Goal: Task Accomplishment & Management: Use online tool/utility

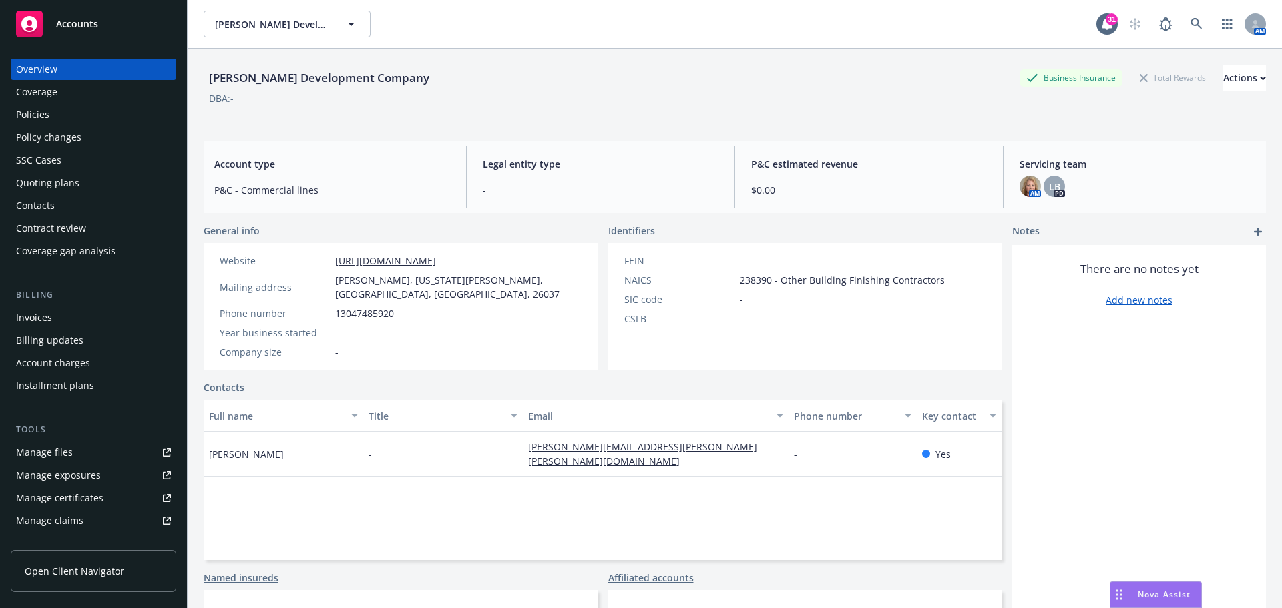
click at [29, 110] on div "Policies" at bounding box center [32, 114] width 33 height 21
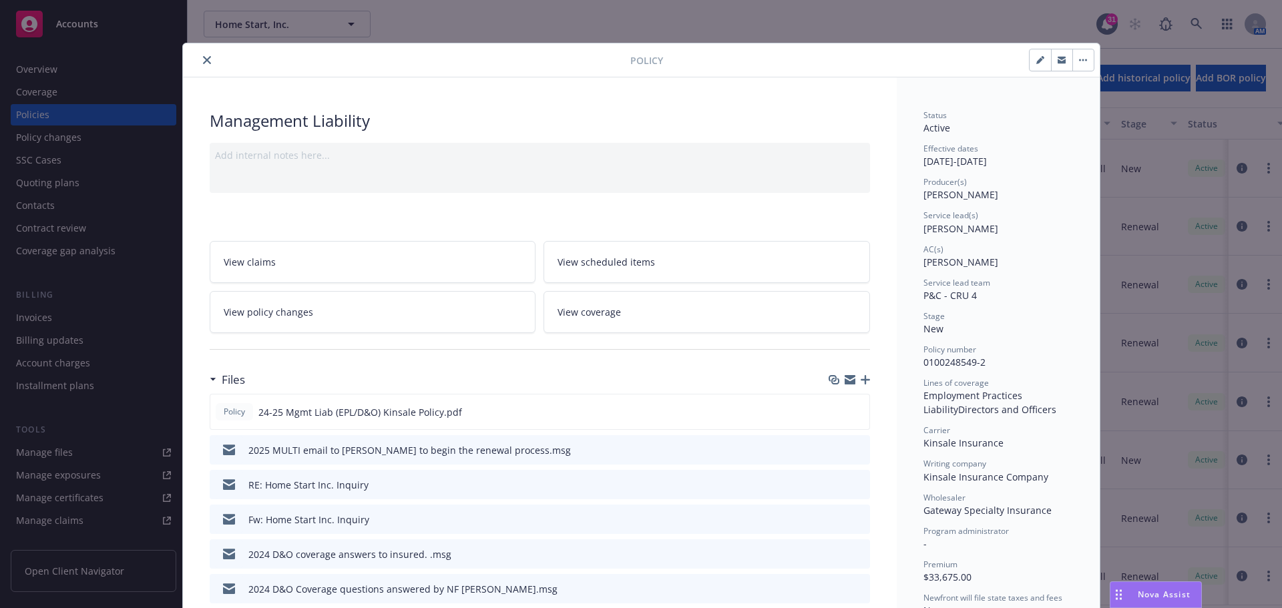
scroll to position [7, 0]
click at [204, 57] on icon "close" at bounding box center [207, 60] width 8 height 8
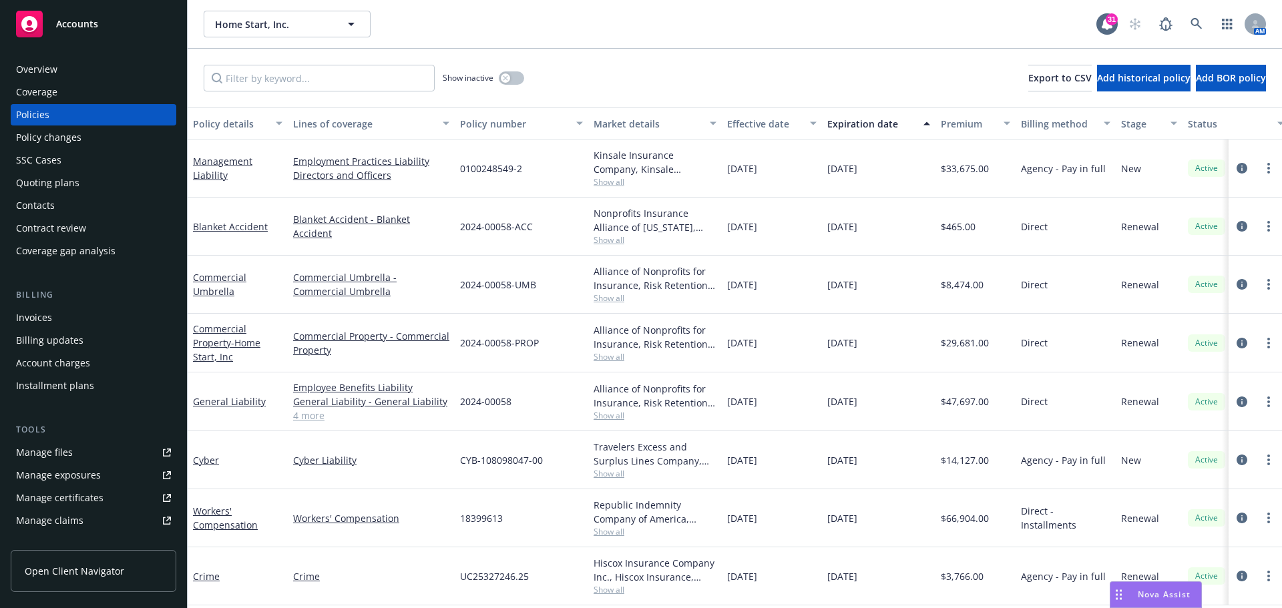
click at [41, 181] on div "Quoting plans" at bounding box center [47, 182] width 63 height 21
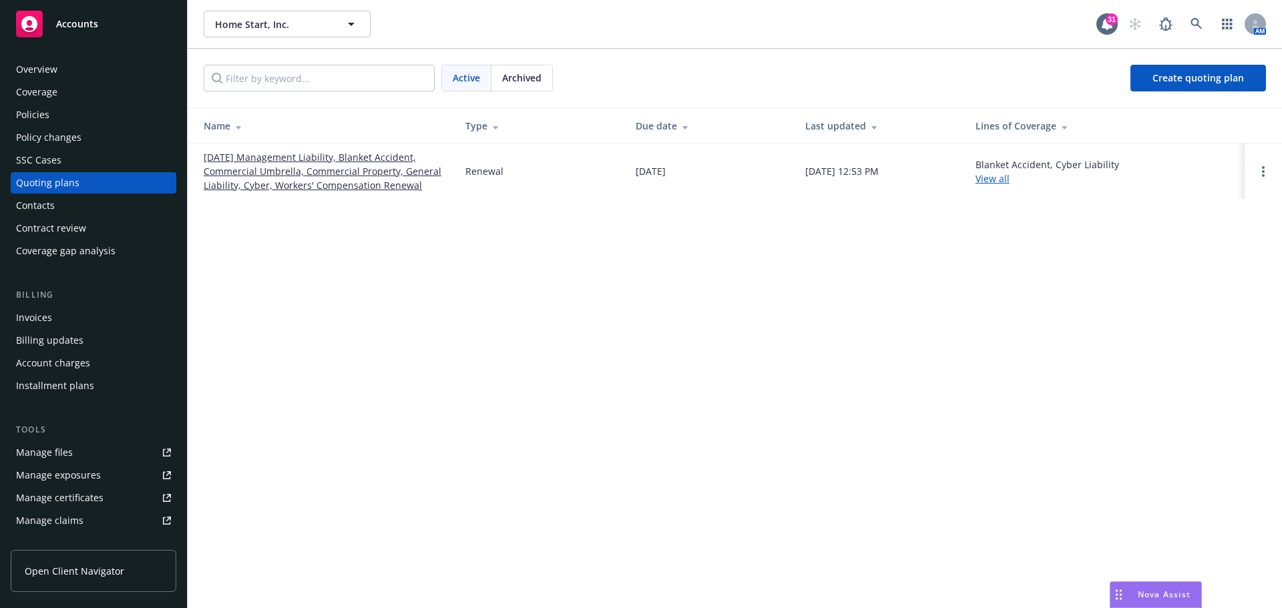
click at [29, 453] on div "Manage files" at bounding box center [44, 452] width 57 height 21
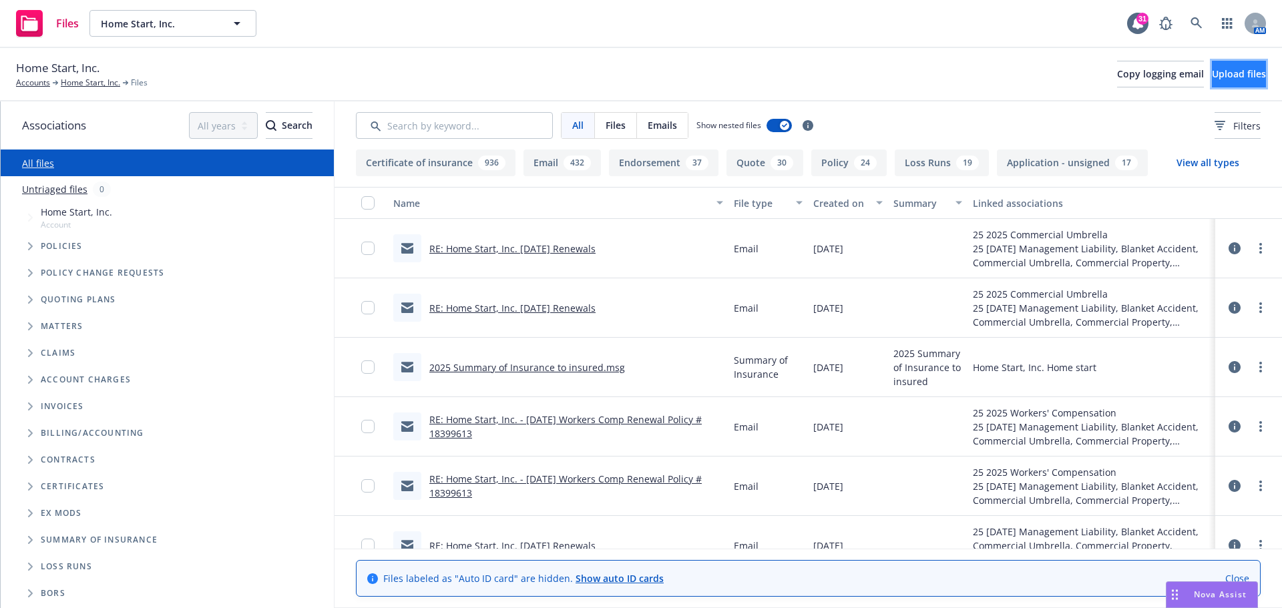
click at [1212, 77] on span "Upload files" at bounding box center [1239, 73] width 54 height 13
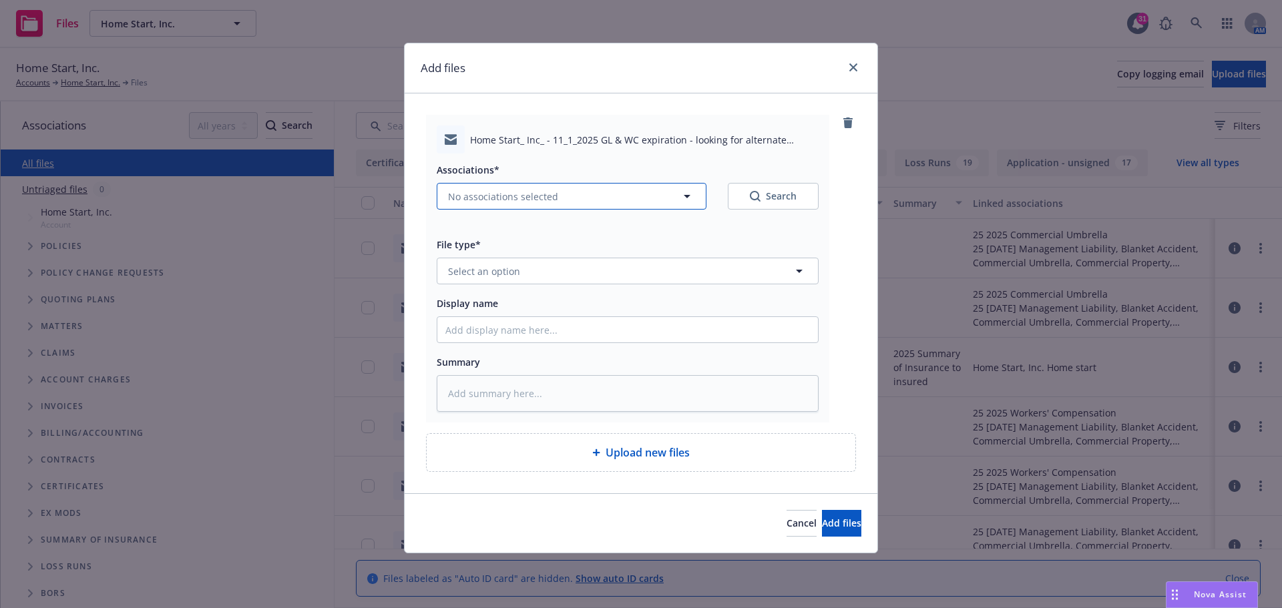
click at [686, 198] on icon "button" at bounding box center [687, 196] width 16 height 16
type textarea "x"
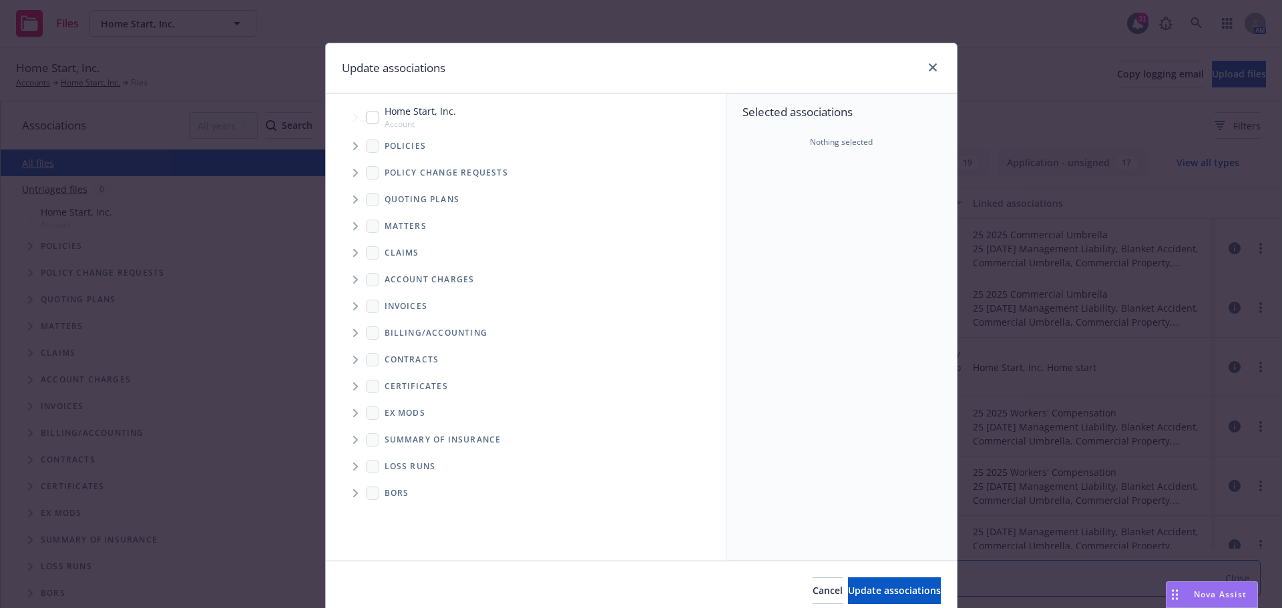
click at [353, 200] on icon "Tree Example" at bounding box center [355, 200] width 5 height 8
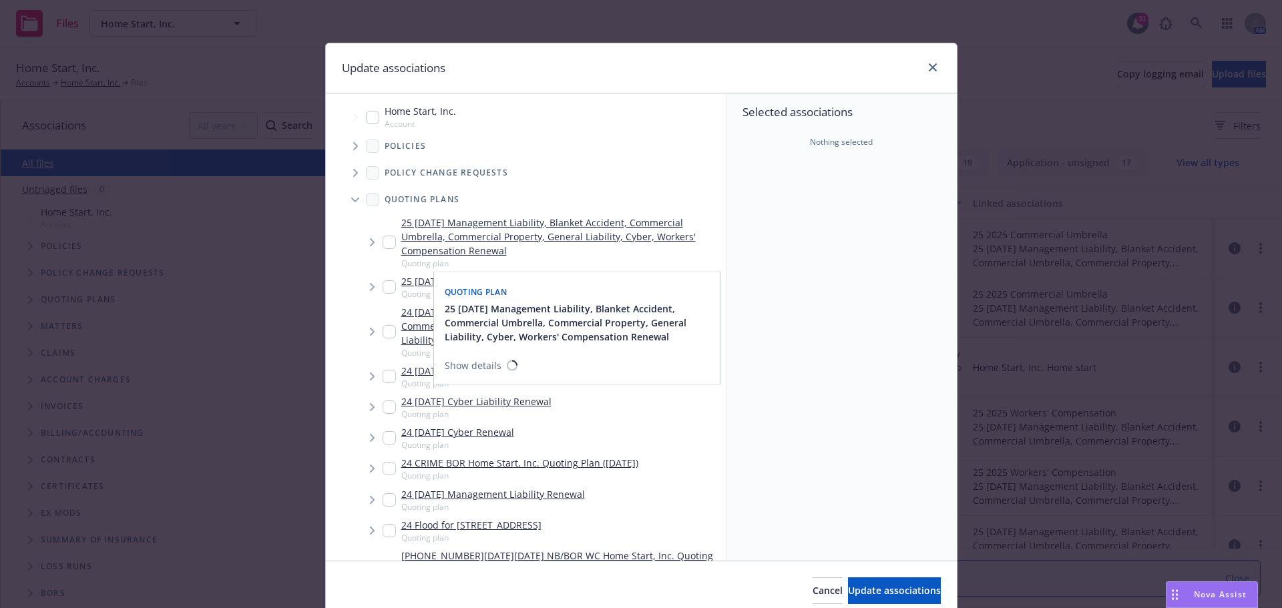
click at [387, 243] on input "Tree Example" at bounding box center [389, 242] width 13 height 13
checkbox input "true"
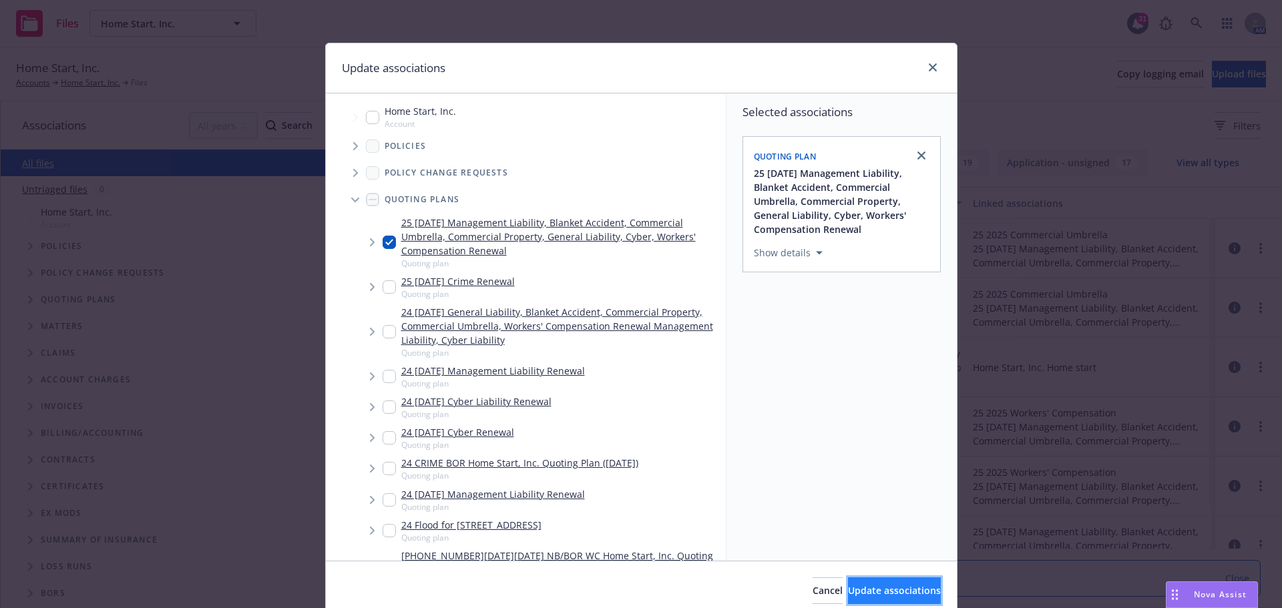
click at [887, 590] on span "Update associations" at bounding box center [894, 590] width 93 height 13
type textarea "x"
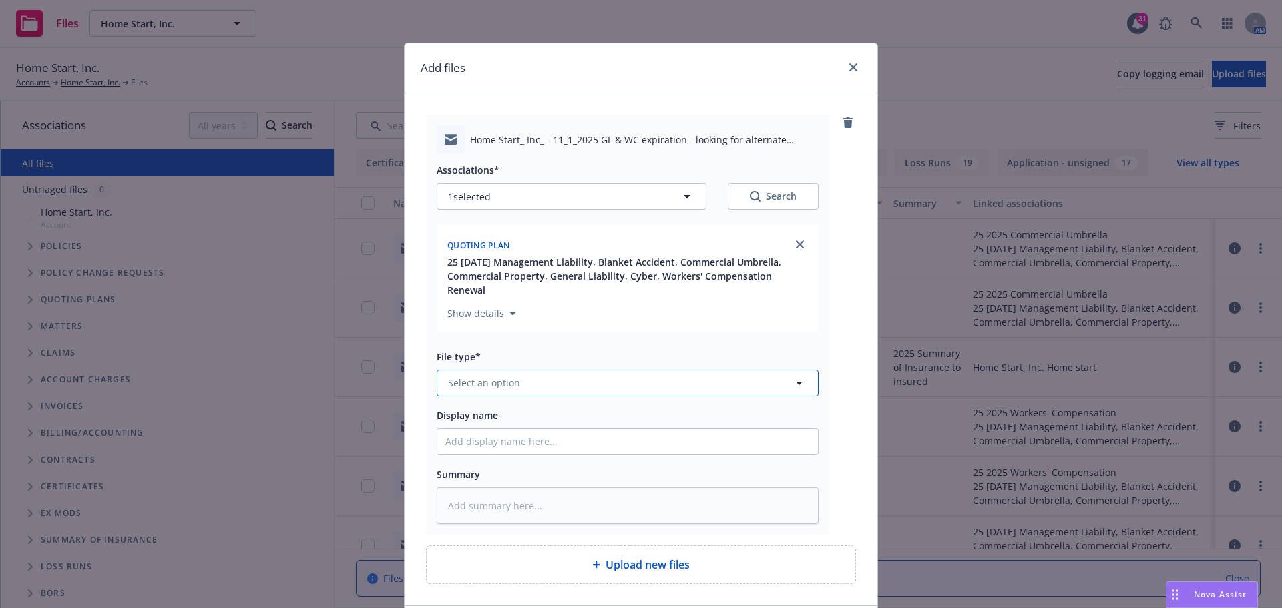
click at [796, 382] on icon "button" at bounding box center [799, 383] width 7 height 3
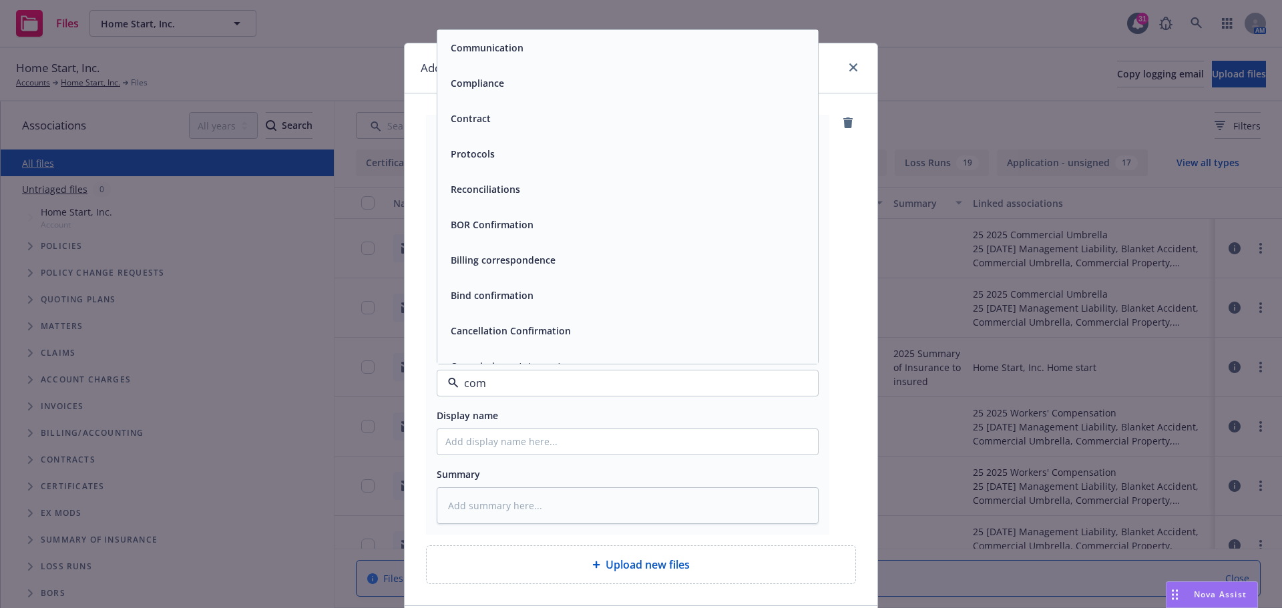
type input "comm"
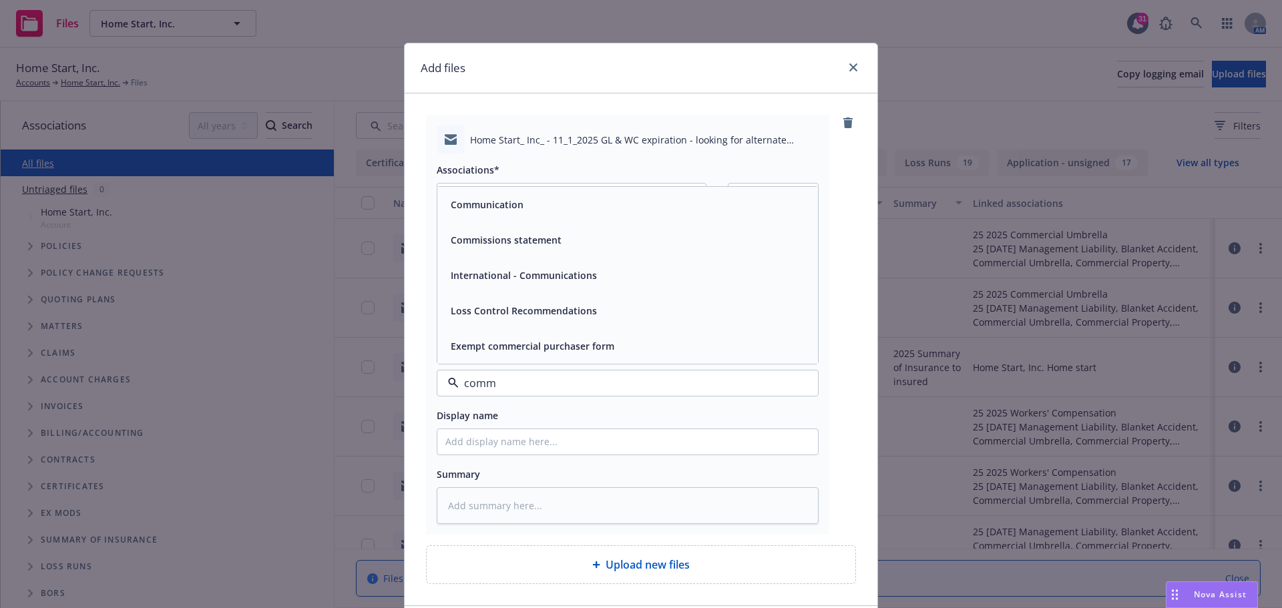
click at [505, 200] on div "Communication" at bounding box center [485, 204] width 81 height 19
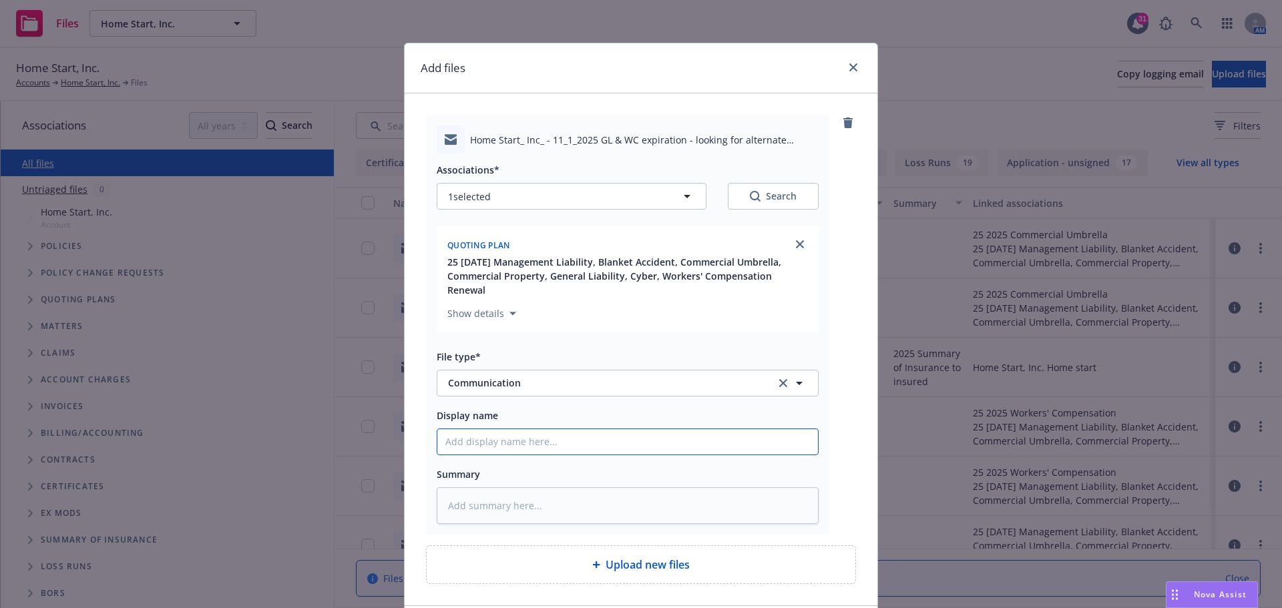
click at [463, 433] on input "Display name" at bounding box center [627, 441] width 381 height 25
type textarea "x"
type input "2"
type textarea "x"
type input "20"
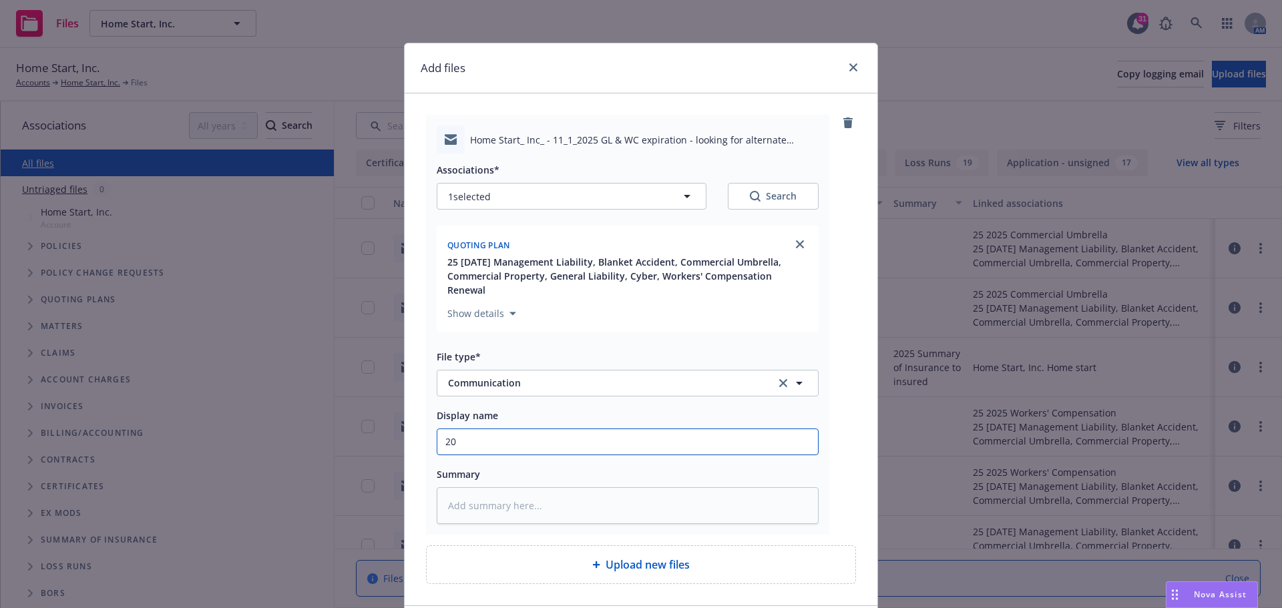
type textarea "x"
type input "202"
type textarea "x"
type input "2025"
type textarea "x"
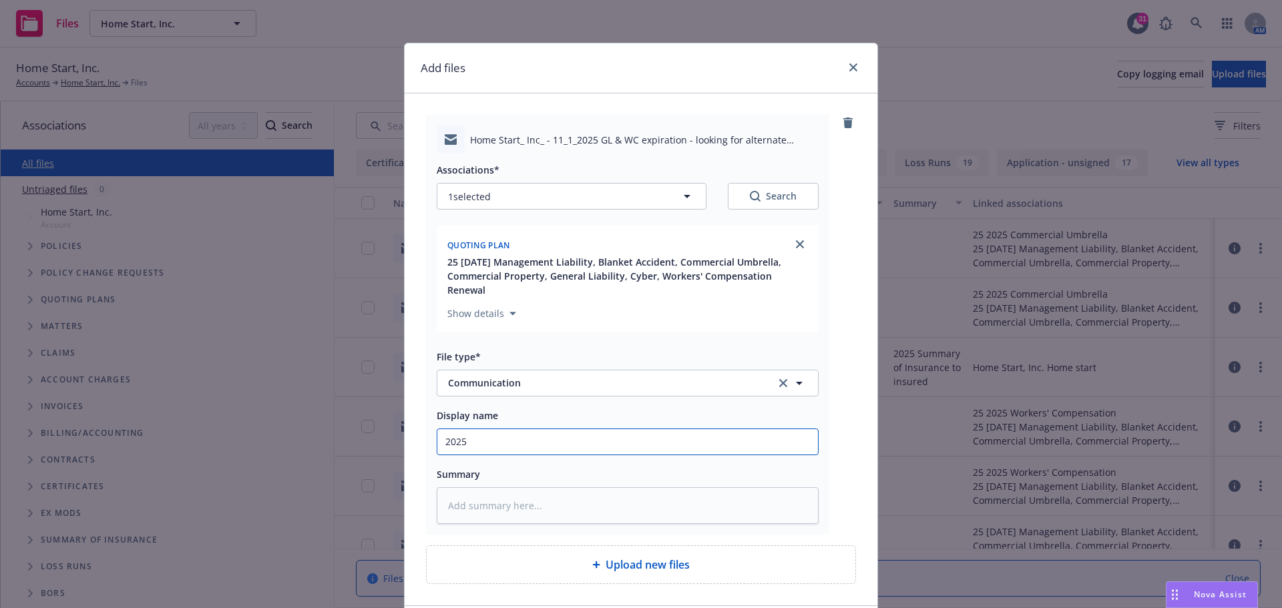
type input "2025"
type textarea "x"
type input "2025 1"
type textarea "x"
type input "2025 11"
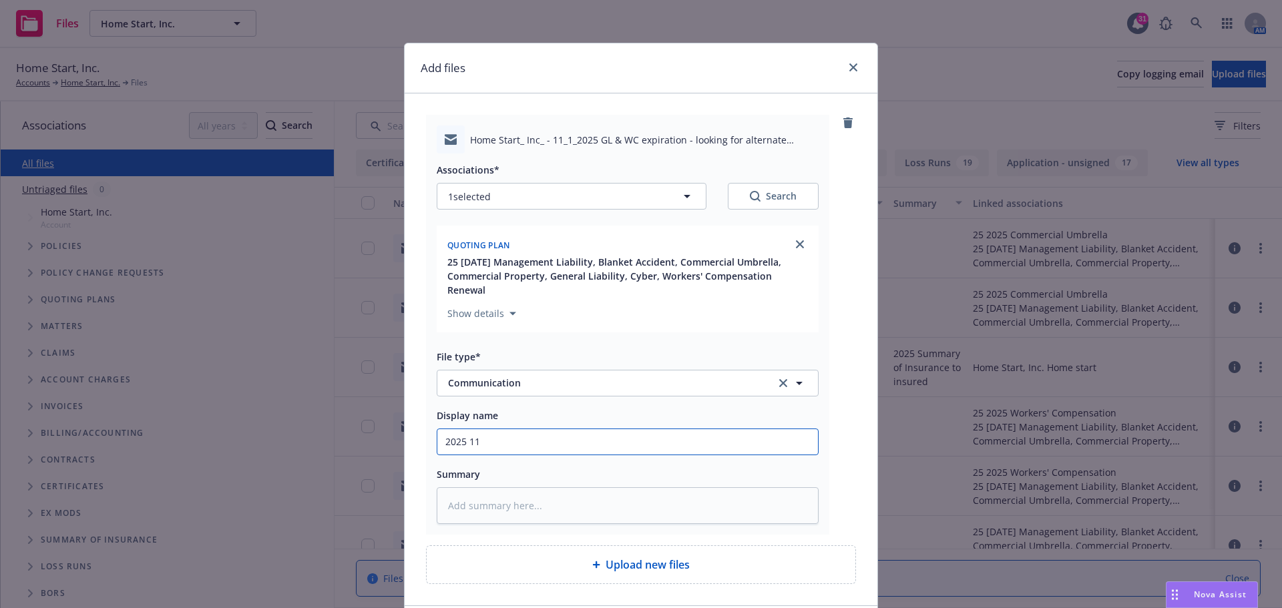
type textarea "x"
type input "2025 11"
type textarea "x"
type input "2025 11 W"
type textarea "x"
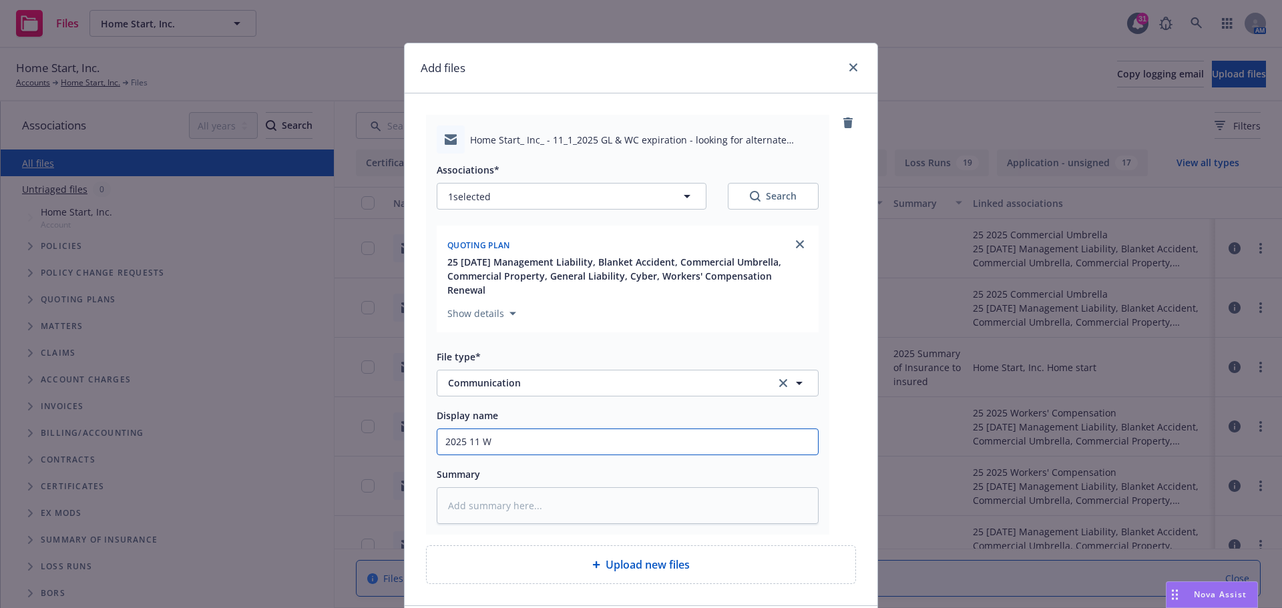
type input "2025 11 WC"
type textarea "x"
type input "2025 11 WC"
type textarea "x"
type input "2025 11 WC r"
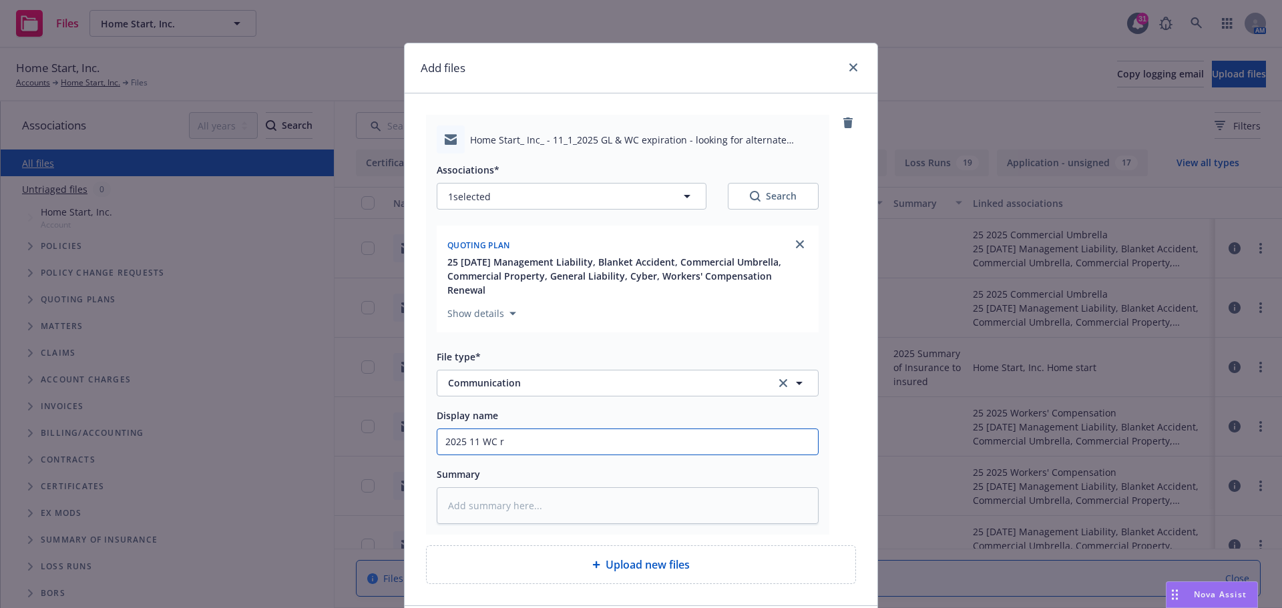
type textarea "x"
type input "2025 11 WC re"
type textarea "x"
type input "2025 11 WC req"
type textarea "x"
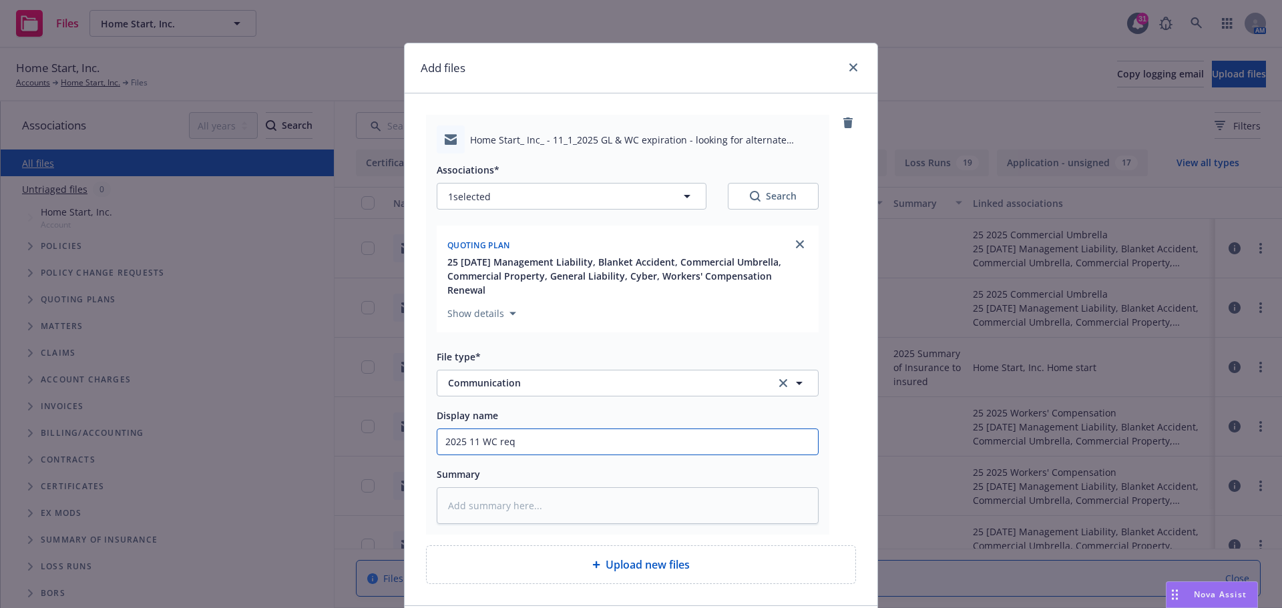
type input "2025 11 WC requ"
type textarea "x"
type input "2025 11 WC reque"
type textarea "x"
type input "2025 11 WC reques"
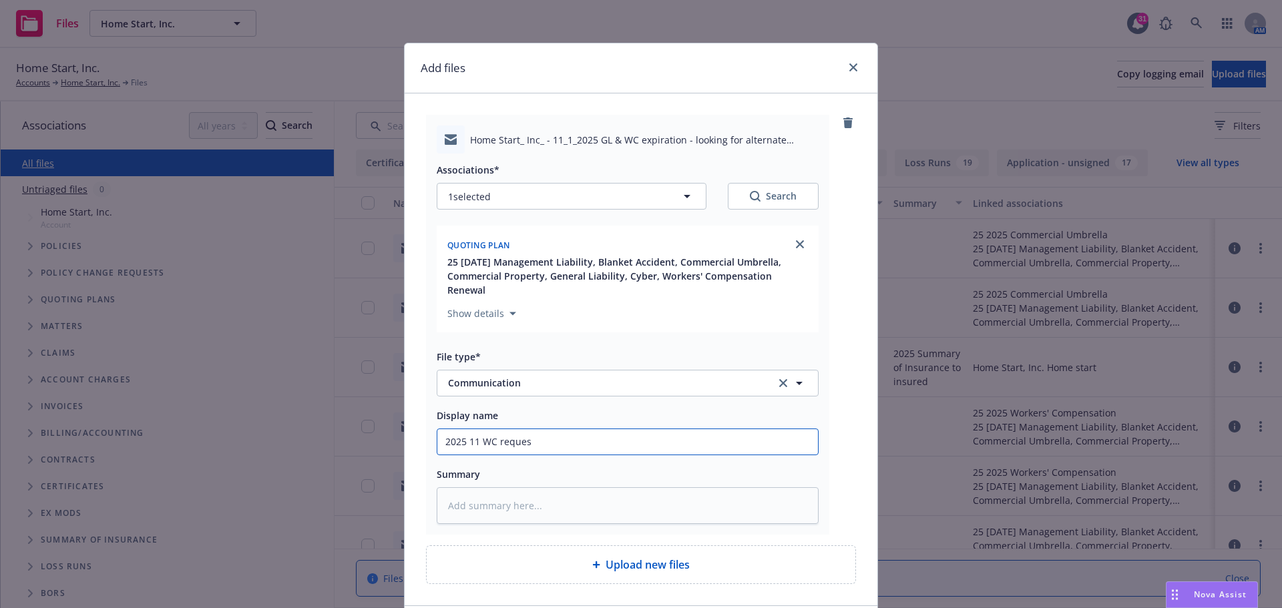
type textarea "x"
type input "2025 11 WC request"
type textarea "x"
type input "2025 11 WC requeste"
type textarea "x"
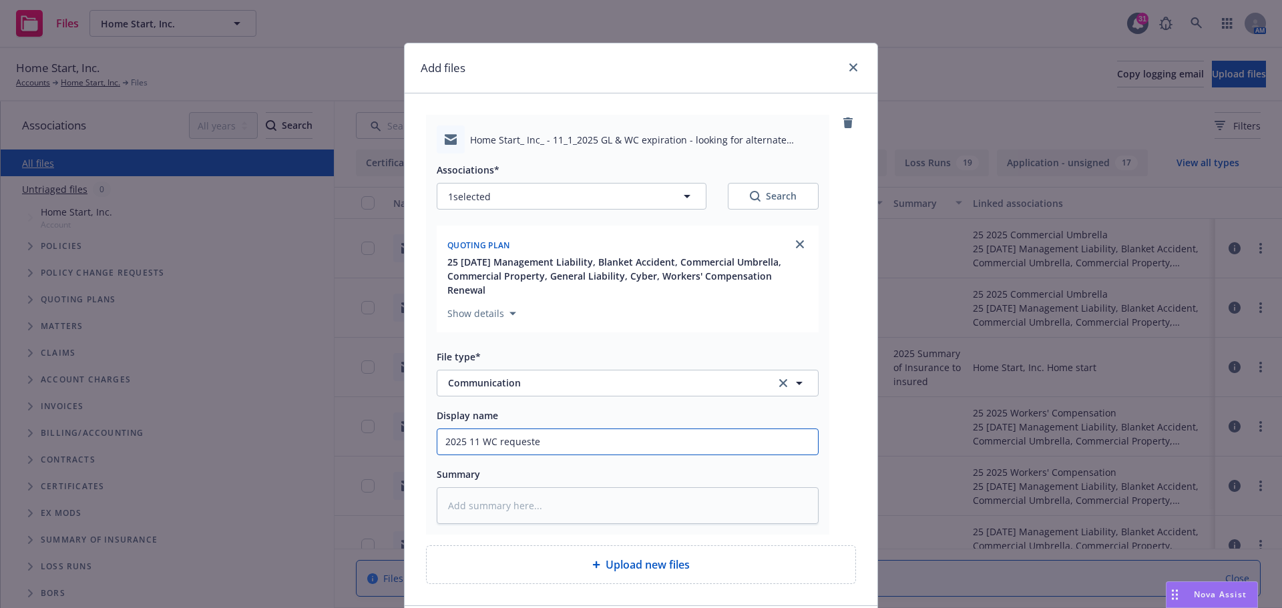
type input "2025 11 WC requested"
type textarea "x"
type input "2025 11 WC requested"
type textarea "x"
type input "2025 11 WC requested A"
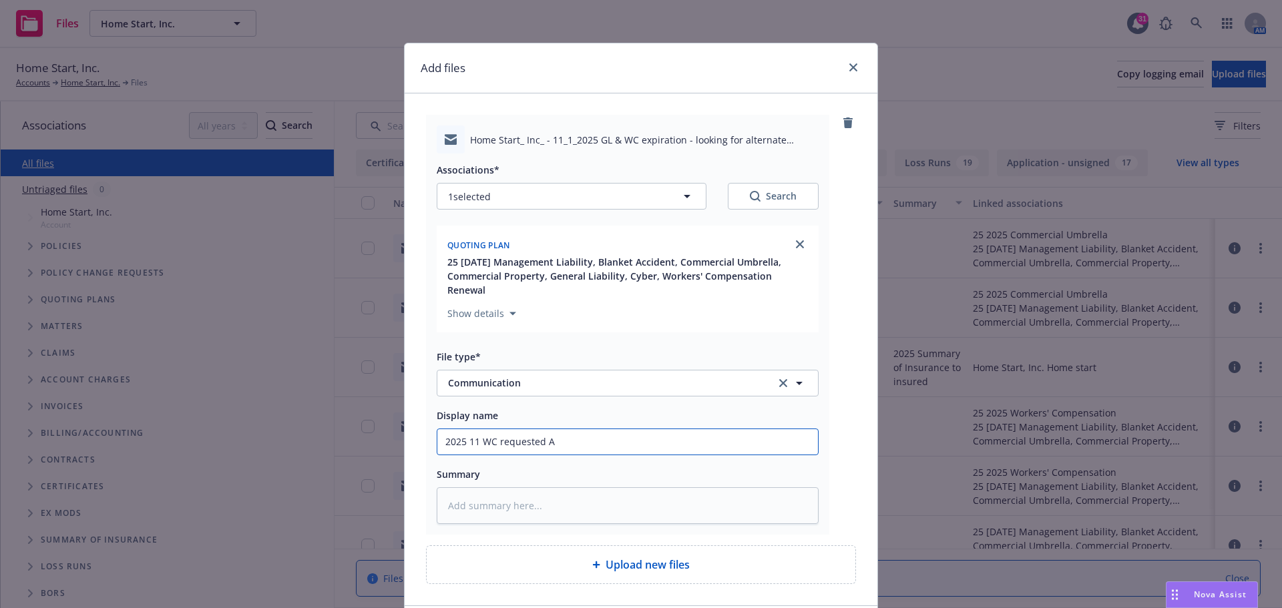
type textarea "x"
type input "2025 11 WC requested Al"
type textarea "x"
type input "2025 11 WC requested Alt"
type textarea "x"
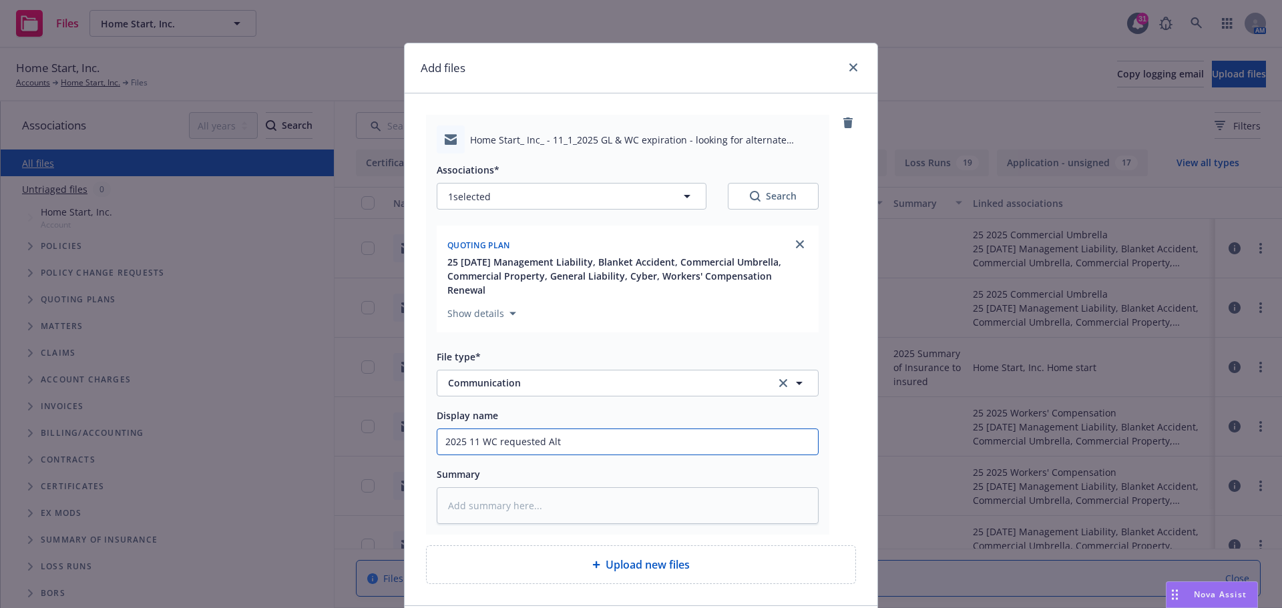
type input "2025 11 WC requested Alte"
type textarea "x"
type input "2025 11 WC requested Alter"
type textarea "x"
type input "2025 11 WC requested Altern"
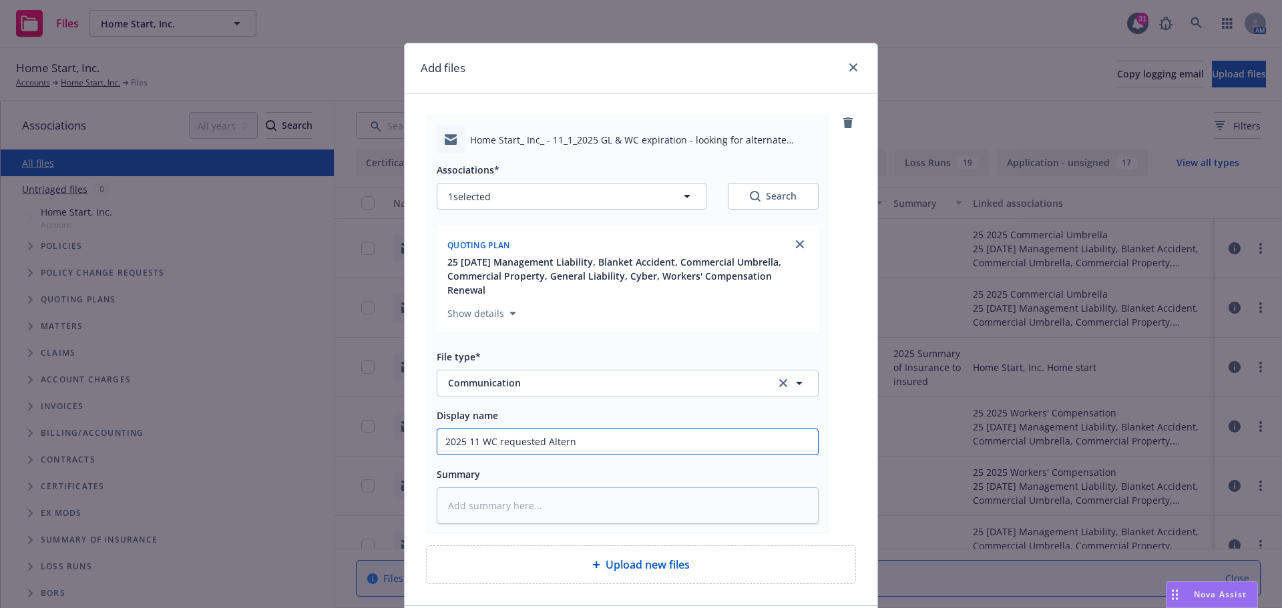
type textarea "x"
type input "2025 11 WC requested Alterna"
type textarea "x"
type input "2025 11 WC requested Alternat"
type textarea "x"
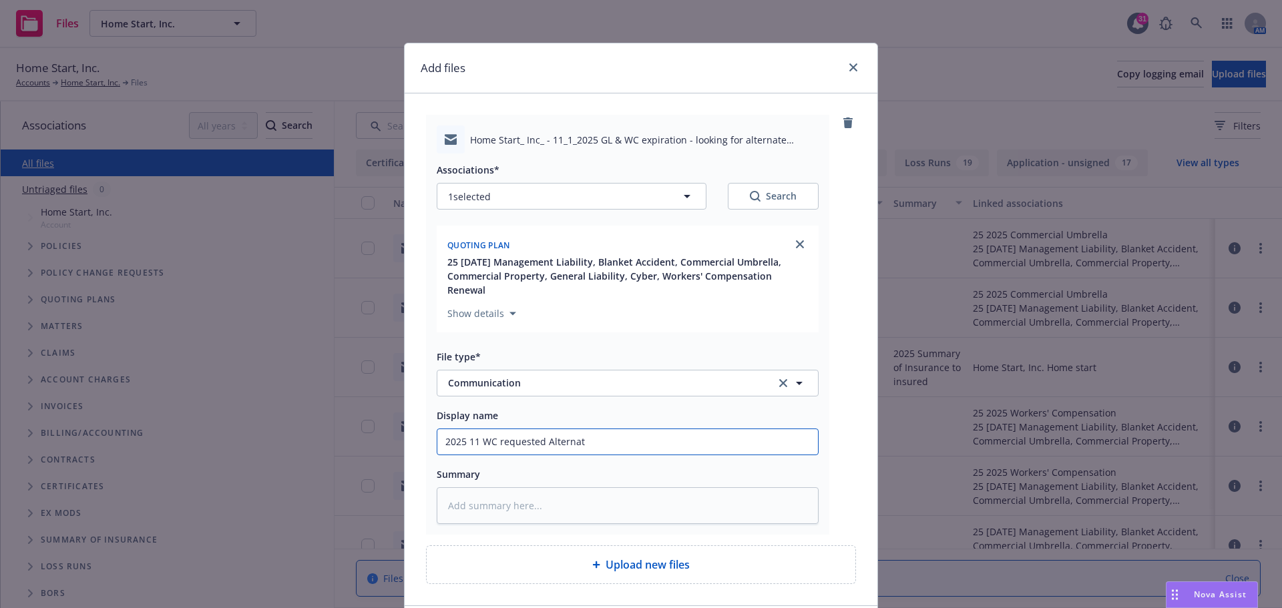
type input "2025 11 WC requested Alternate"
type textarea "x"
type input "2025 11 WC requested Alternate"
type textarea "x"
type input "2025 11 WC requested Alternate M"
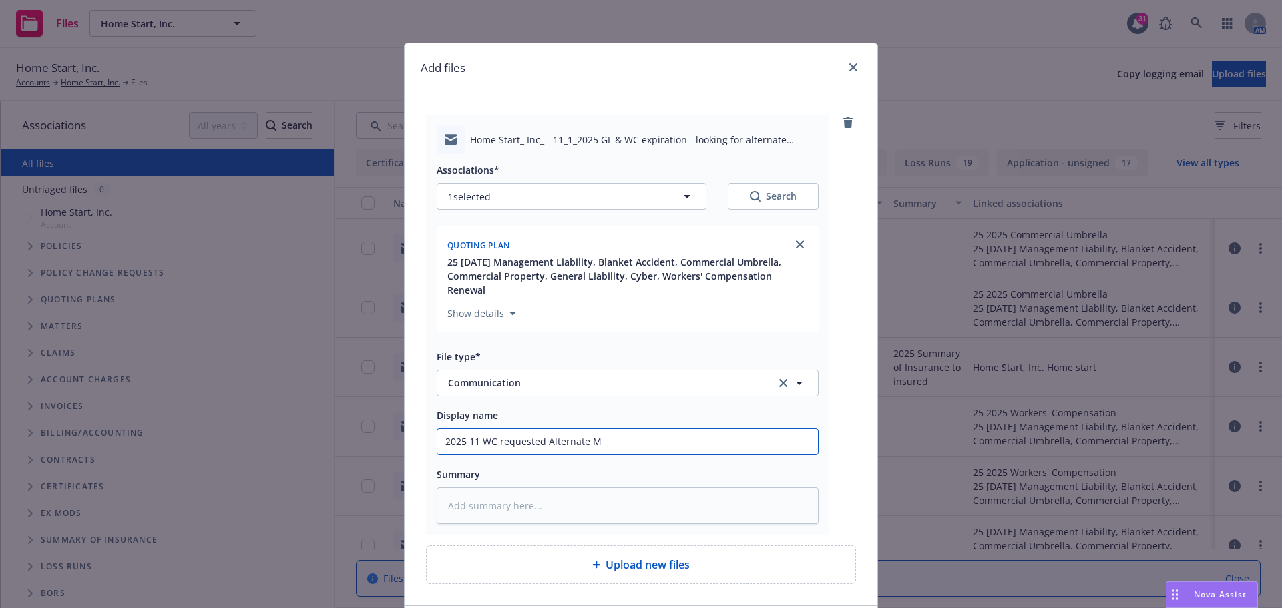
type textarea "x"
type input "2025 11 WC requested Alternate Ma"
type textarea "x"
type input "2025 11 WC requested Alternate Mar"
type textarea "x"
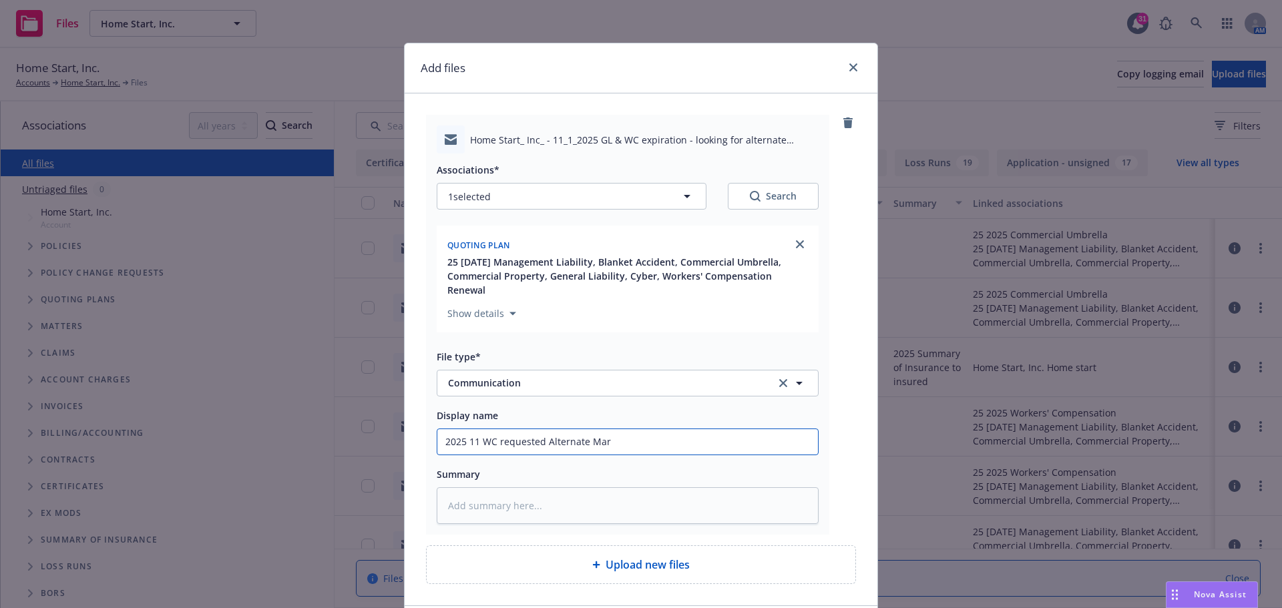
type input "2025 11 WC requested Alternate Mark"
type textarea "x"
type input "2025 11 WC requested Alternate Marke"
type textarea "x"
type input "2025 11 WC requested Alternate Market"
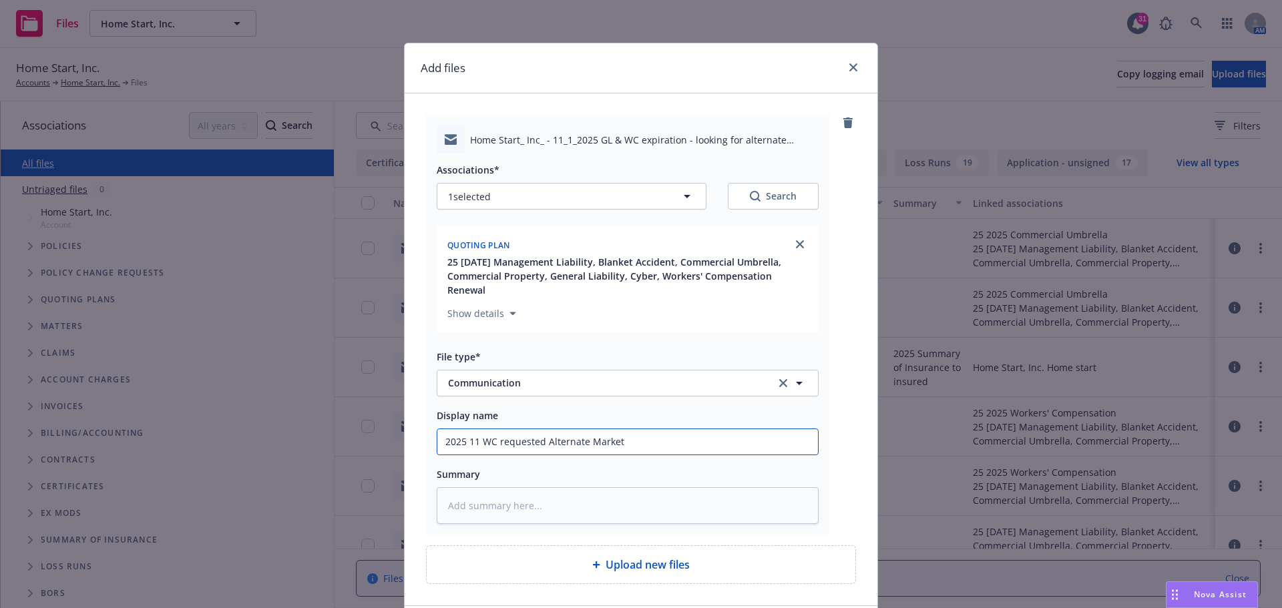
type textarea "x"
type input "2025 11 WC requested Alternate Market"
type textarea "x"
type input "2025 11 WC requested Alternate Market o"
type textarea "x"
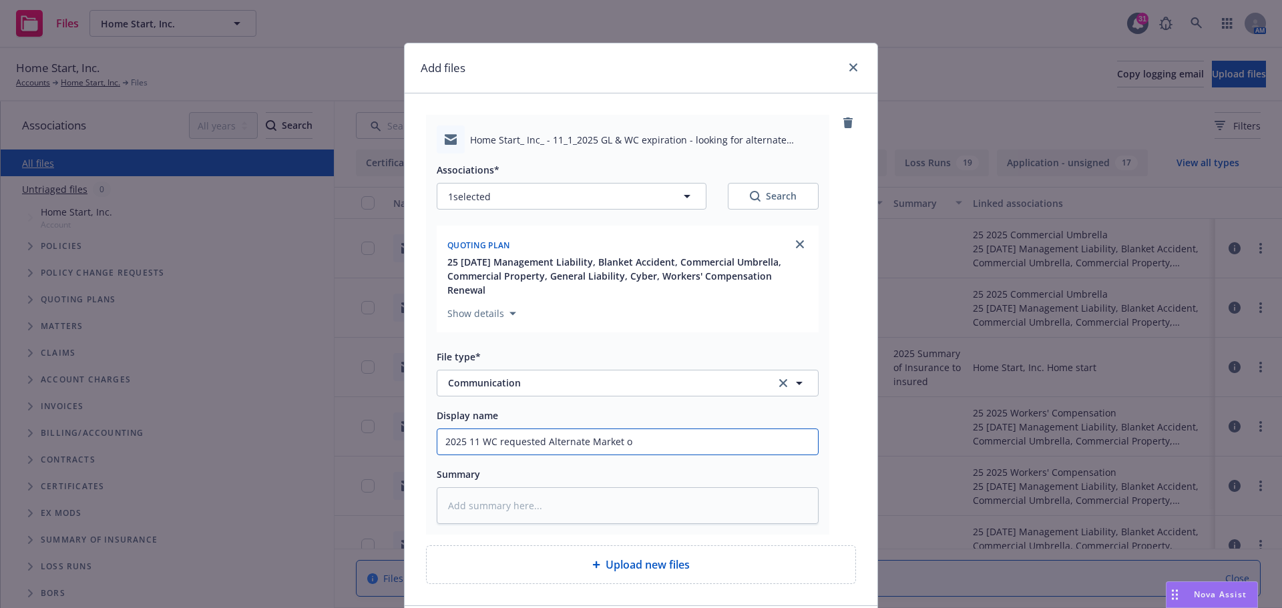
type input "2025 11 WC requested Alternate Market op"
type textarea "x"
type input "2025 11 WC requested Alternate Market opt"
type textarea "x"
type input "2025 11 WC requested Alternate Market opti"
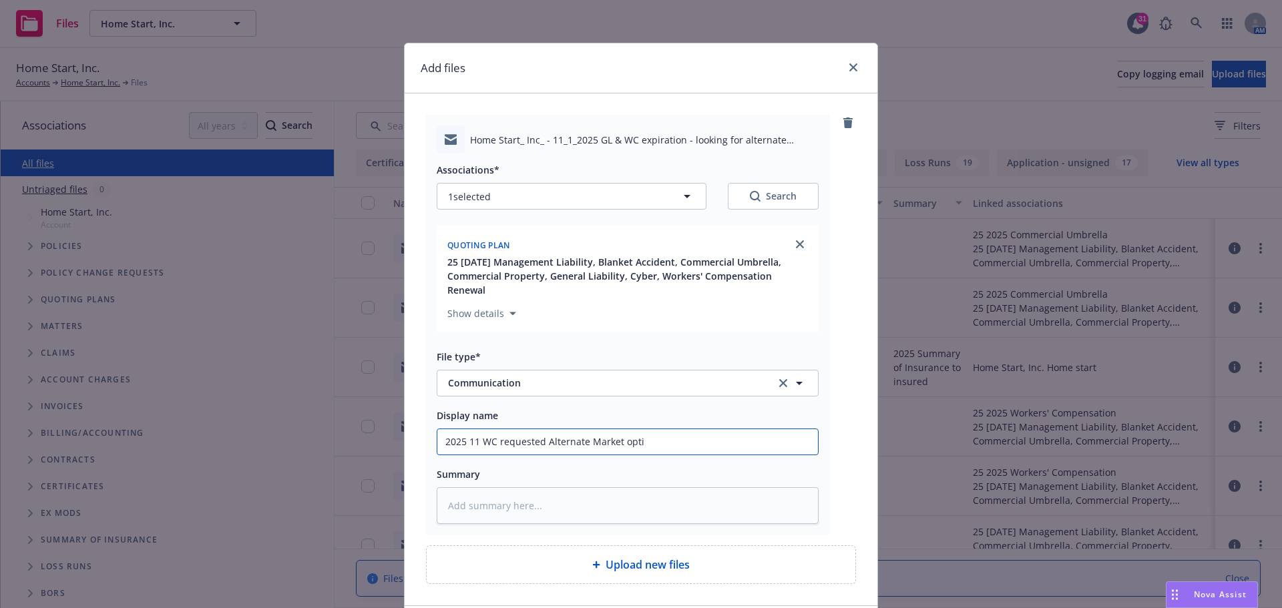
type textarea "x"
type input "2025 11 WC requested Alternate Market optio"
type textarea "x"
type input "2025 11 WC requested Alternate Market option"
type textarea "x"
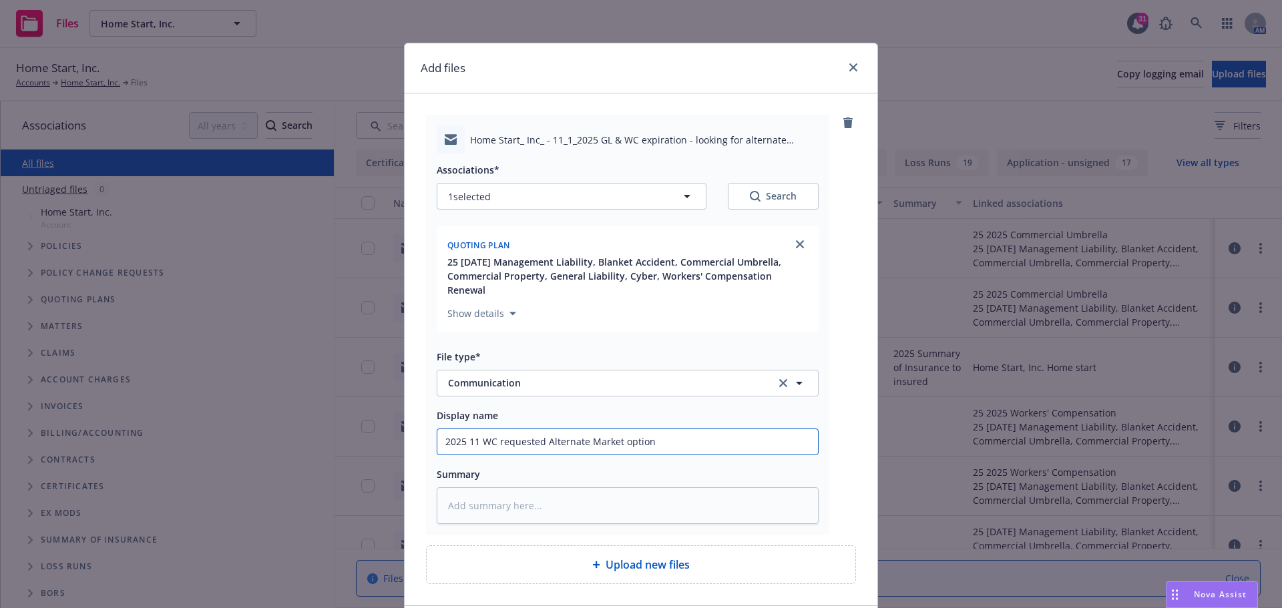
type input "2025 11 WC requested Alternate Market options"
type textarea "x"
type input "2025 11 WC requested Alternate Market options"
type textarea "x"
type input "2025 11 WC requested Alternate Market options f"
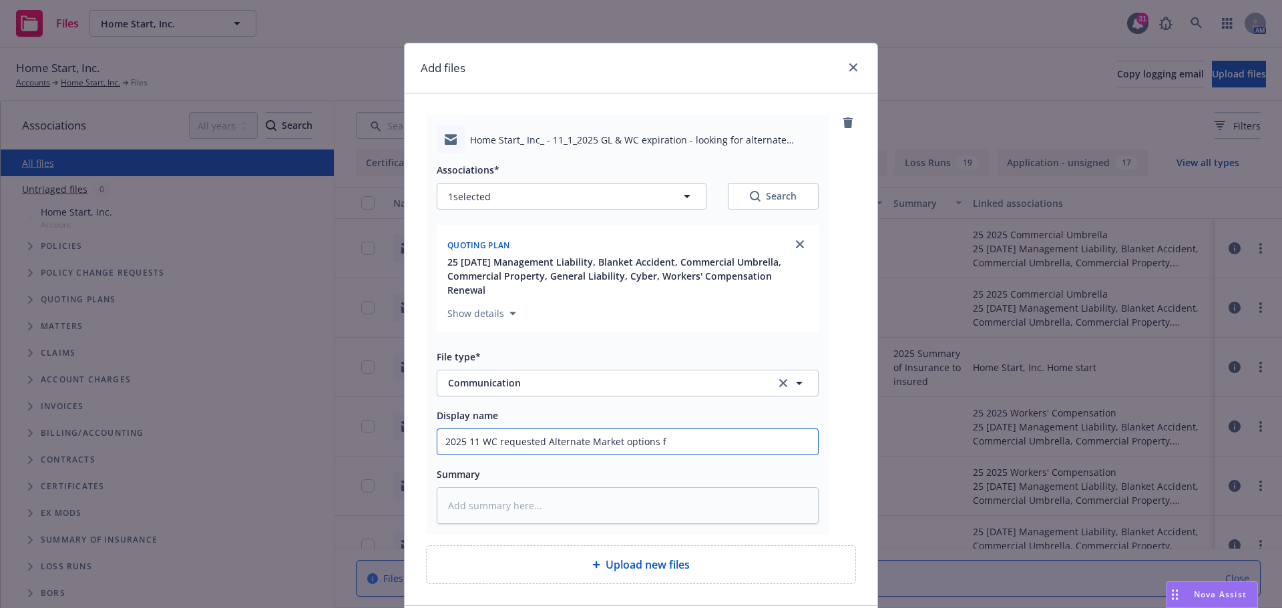
type textarea "x"
type input "2025 11 WC requested Alternate Market options fr"
type textarea "x"
type input "2025 11 WC requested Alternate Market options fro"
type textarea "x"
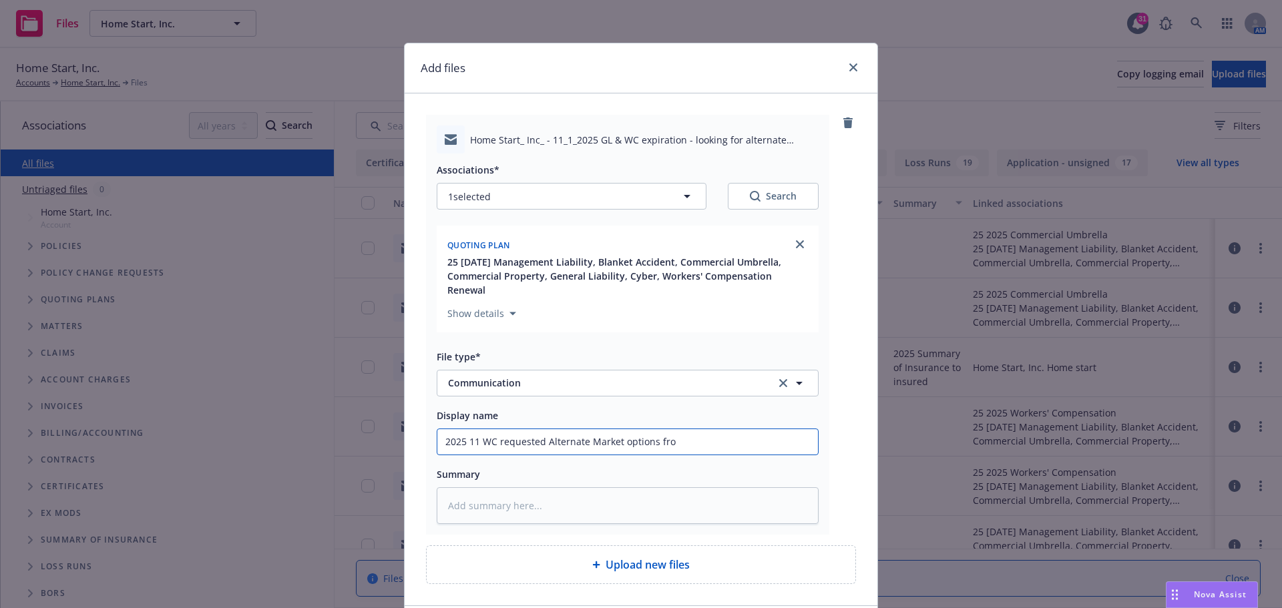
type input "2025 11 WC requested Alternate Market options from"
type textarea "x"
type input "2025 11 WC requested Alternate Market options from"
type textarea "x"
type input "2025 11 WC requested Alternate Market options from F"
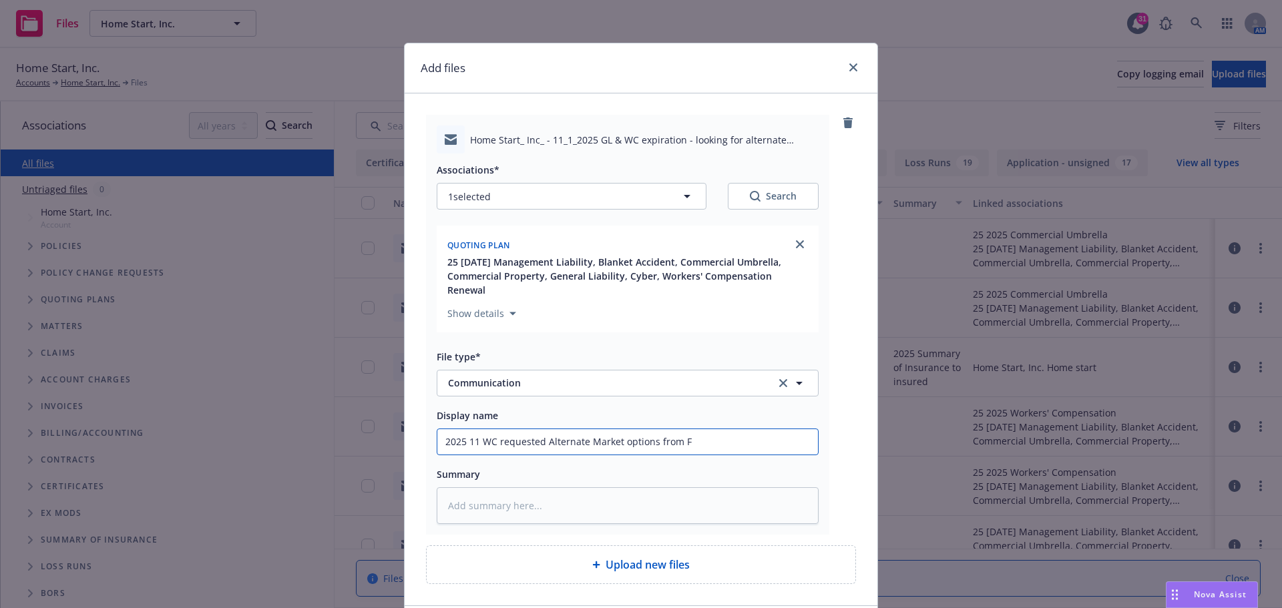
type textarea "x"
type input "2025 11 WC requested Alternate Market options from Fr"
type textarea "x"
type input "2025 11 WC requested Alternate Market options from Fra"
type textarea "x"
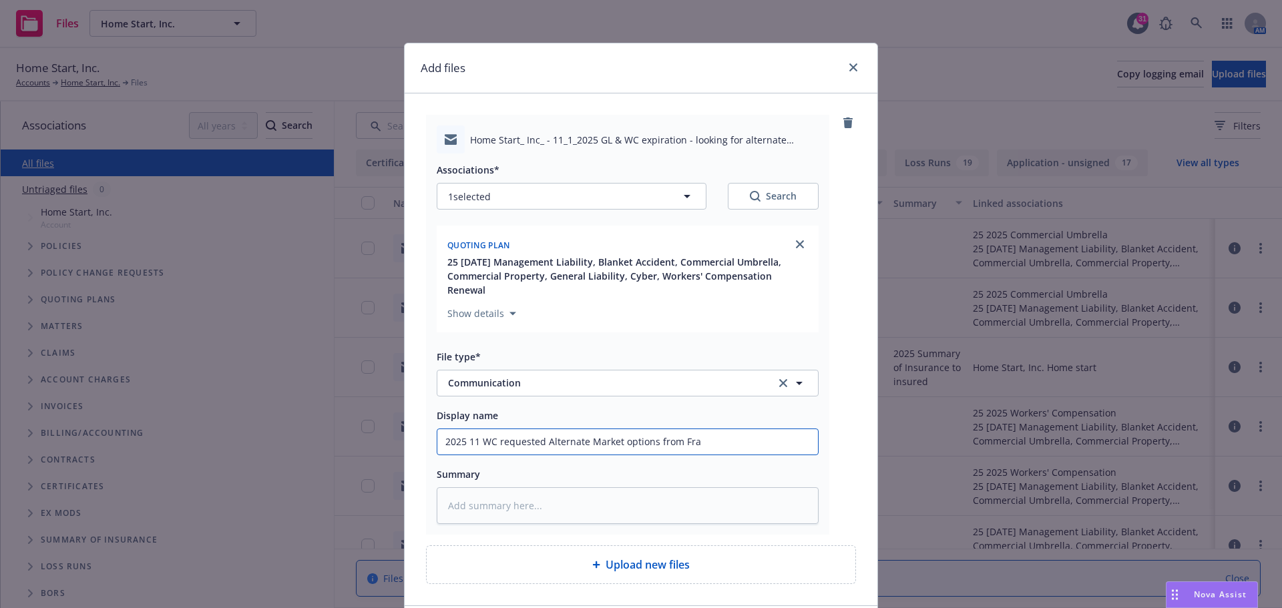
type input "2025 11 WC requested Alternate Market options from Fran"
type textarea "x"
type input "2025 11 WC requested Alternate Market options from Frann"
type textarea "x"
type input "2025 11 WC requested Alternate Market options from Franni"
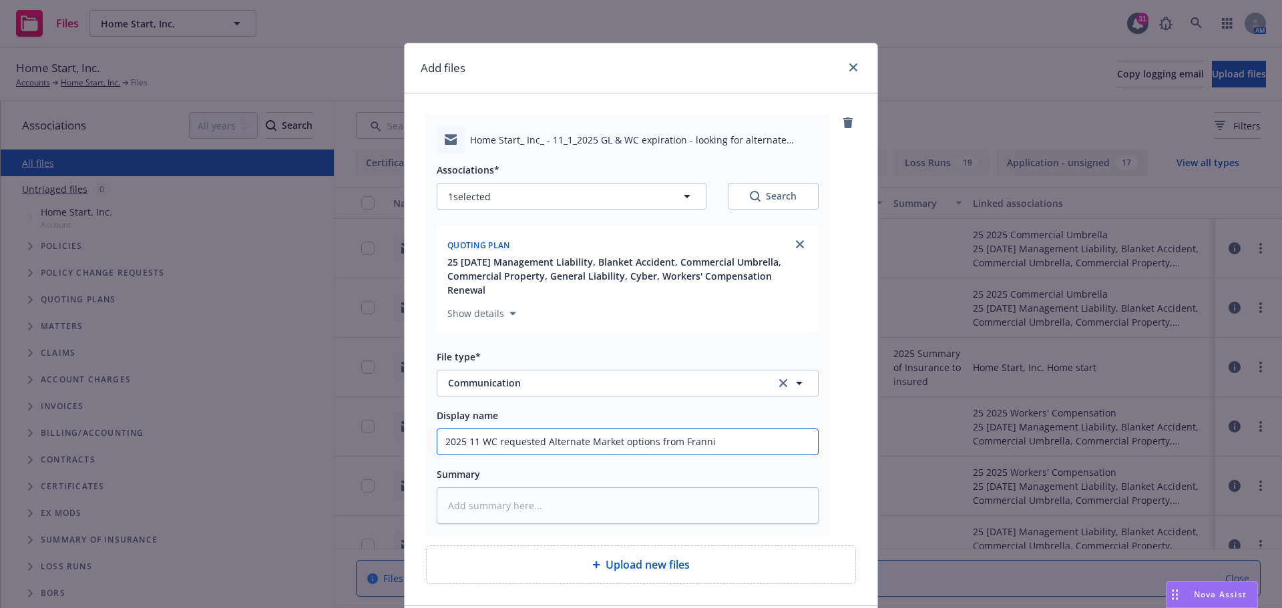
type textarea "x"
type input "2025 11 WC requested Alternate Market options from Frannie"
type textarea "x"
type input "2025 11 WC requested Alternate Market options from Frannie"
type textarea "x"
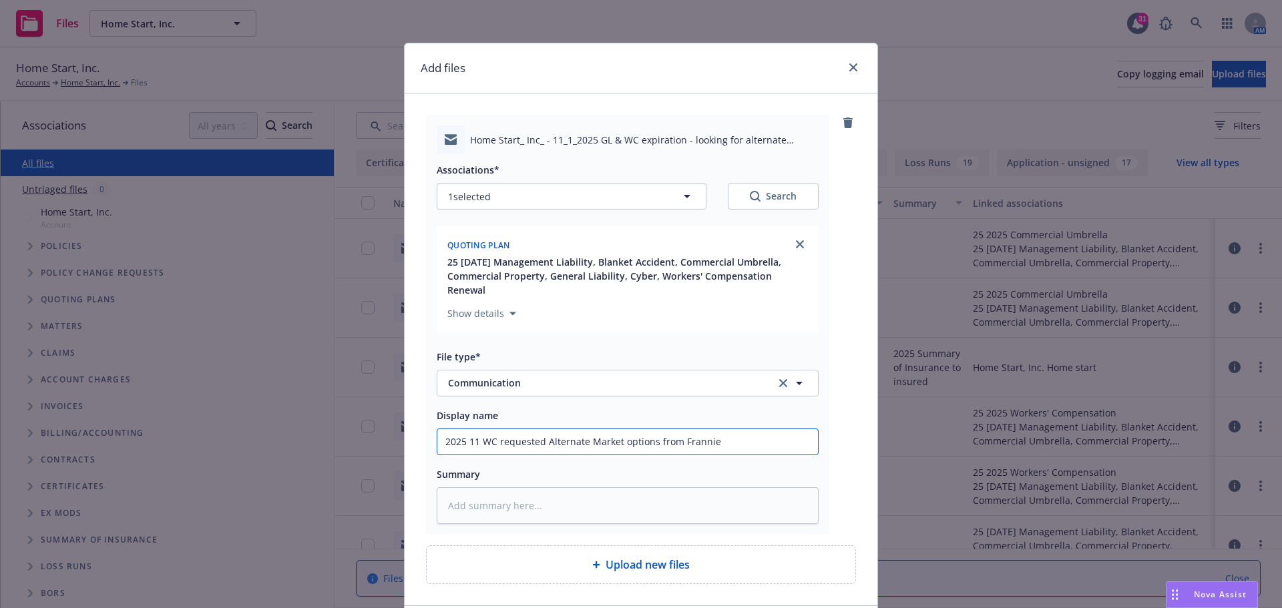
type input "2025 11 WC requested Alternate Market options from Frannie &"
type textarea "x"
type input "2025 11 WC requested Alternate Market options from Frannie &"
type textarea "x"
type input "2025 11 WC requested Alternate Market options from Frannie & L"
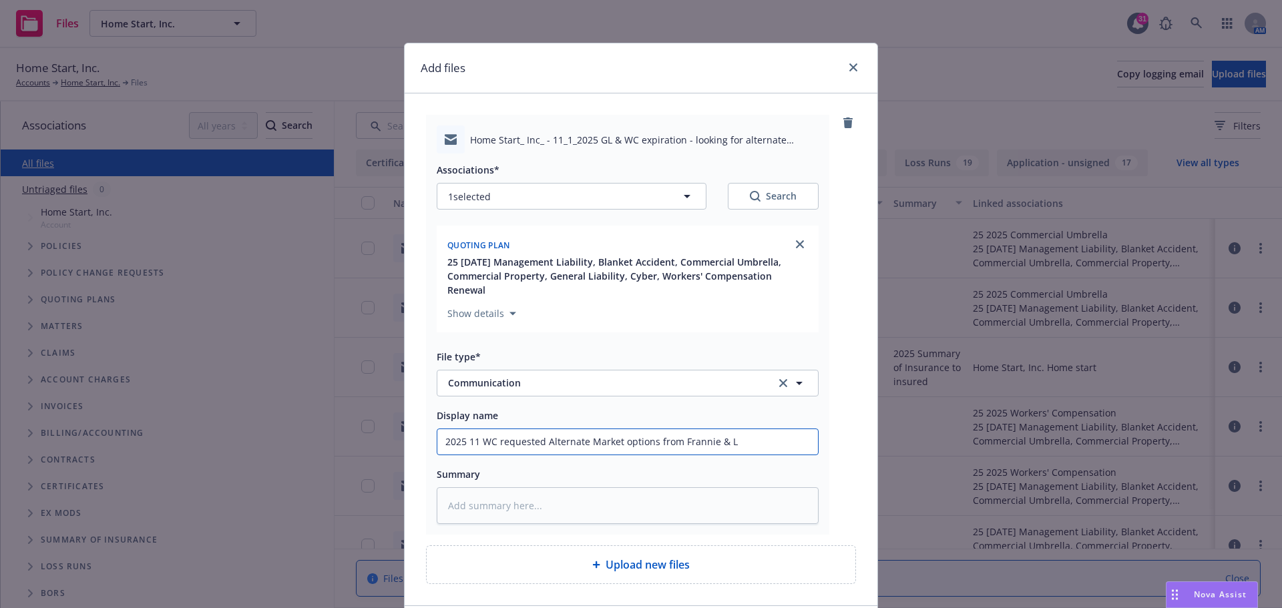
type textarea "x"
type input "2025 11 WC requested Alternate Market options from Frannie & La"
type textarea "x"
type input "2025 11 WC requested Alternate Market options from Frannie & Lau"
type textarea "x"
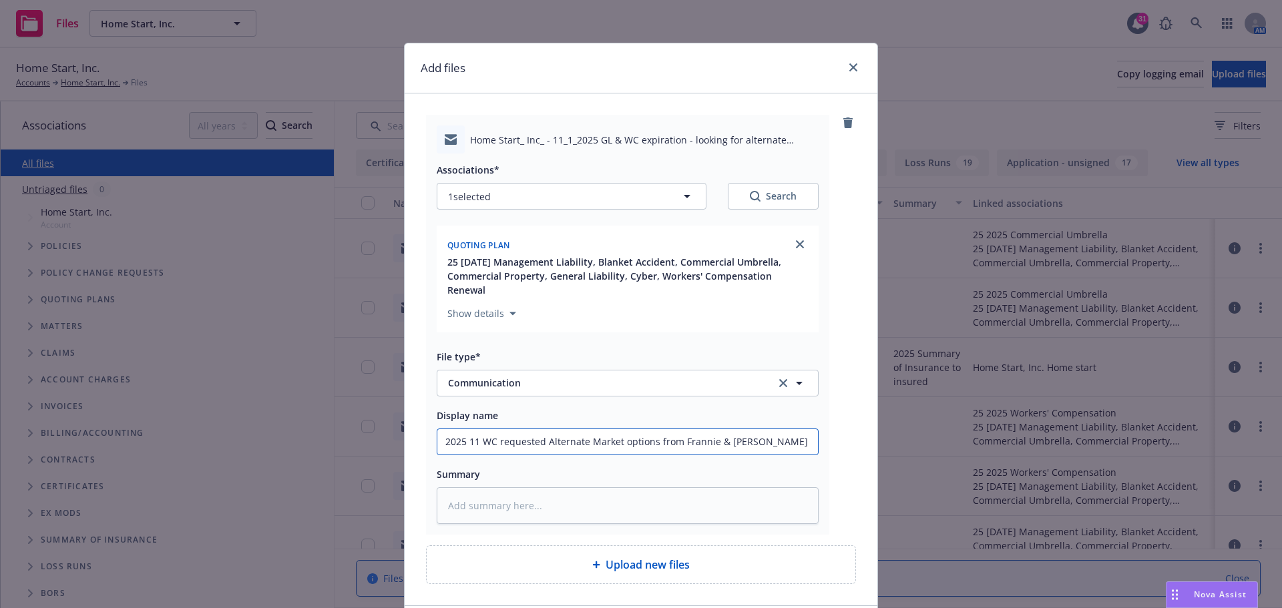
type input "2025 11 WC requested Alternate Market options from Frannie & Laur"
type textarea "x"
type input "2025 11 WC requested Alternate Market options from Frannie & Laure"
type textarea "x"
drag, startPoint x: 440, startPoint y: 430, endPoint x: 770, endPoint y: 431, distance: 330.5
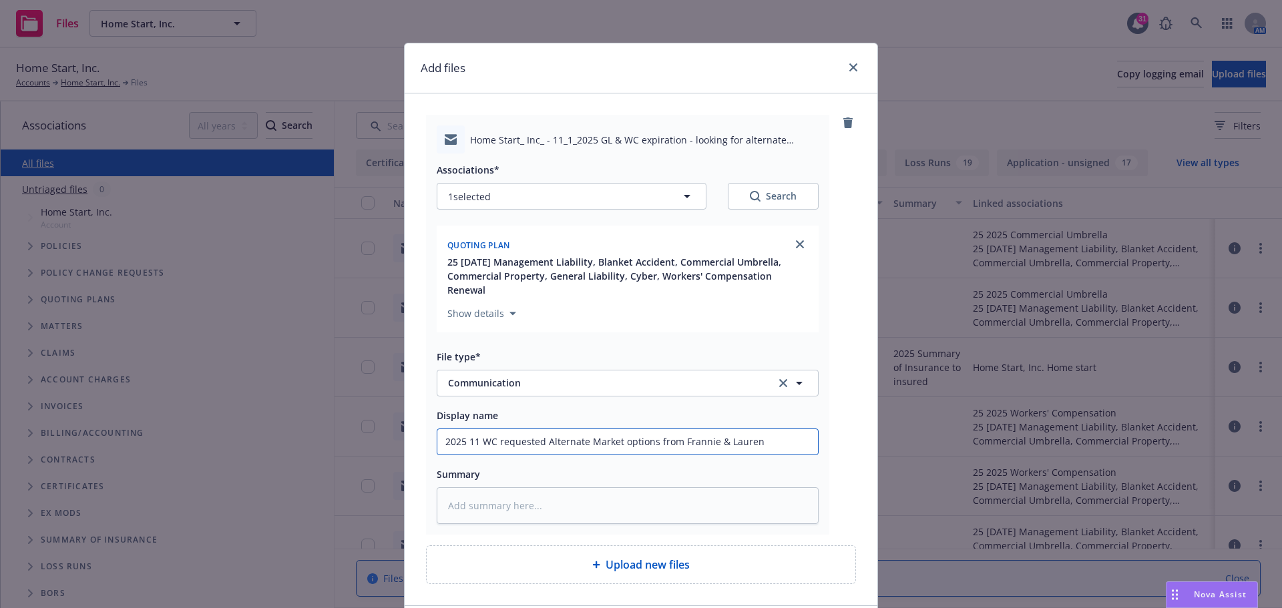
click at [770, 431] on input "2025 11 WC requested Alternate Market options from Frannie & Lauren" at bounding box center [627, 441] width 381 height 25
type input "2025 11 WC requested Alternate Market options from Frannie & Lauren"
click at [488, 493] on textarea at bounding box center [628, 505] width 382 height 37
paste textarea "2025 11 WC requested Alternate Market options from Frannie & Lauren"
type textarea "x"
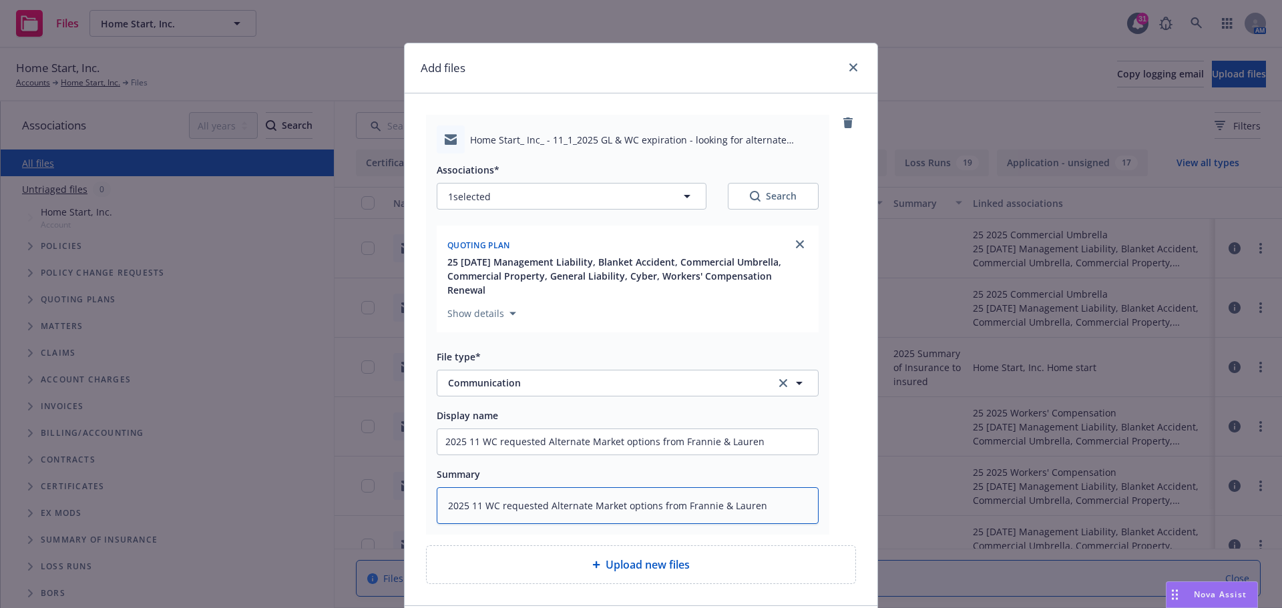
type textarea "2025 11 WC requested Alternate Market options from Frannie & Lauren"
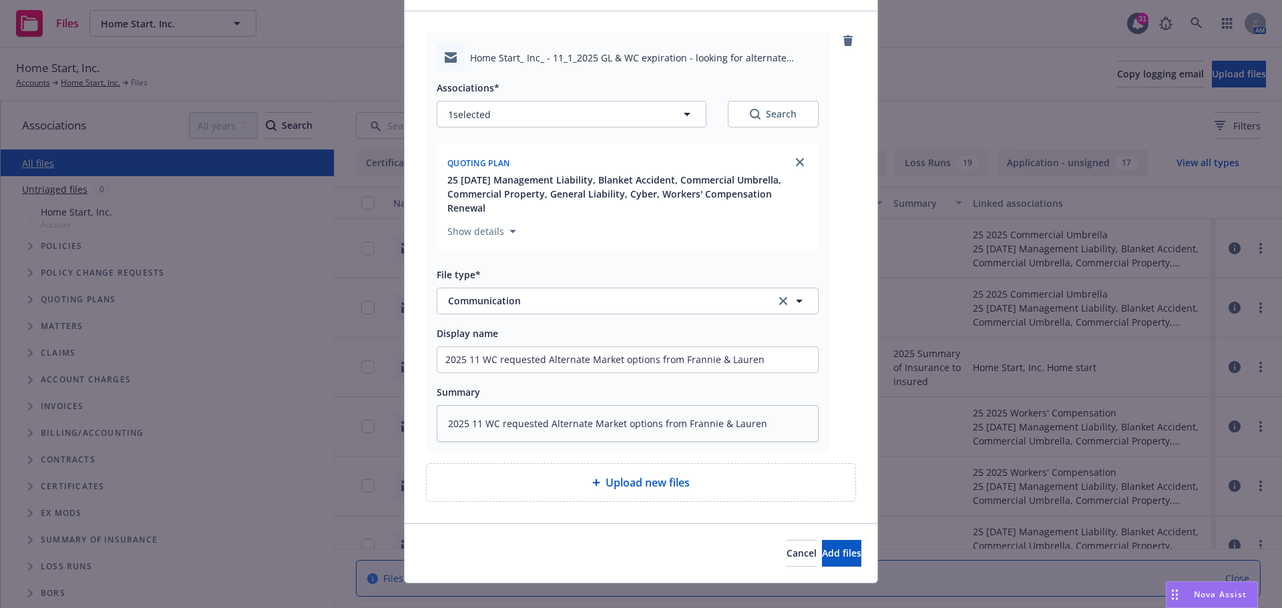
scroll to position [86, 0]
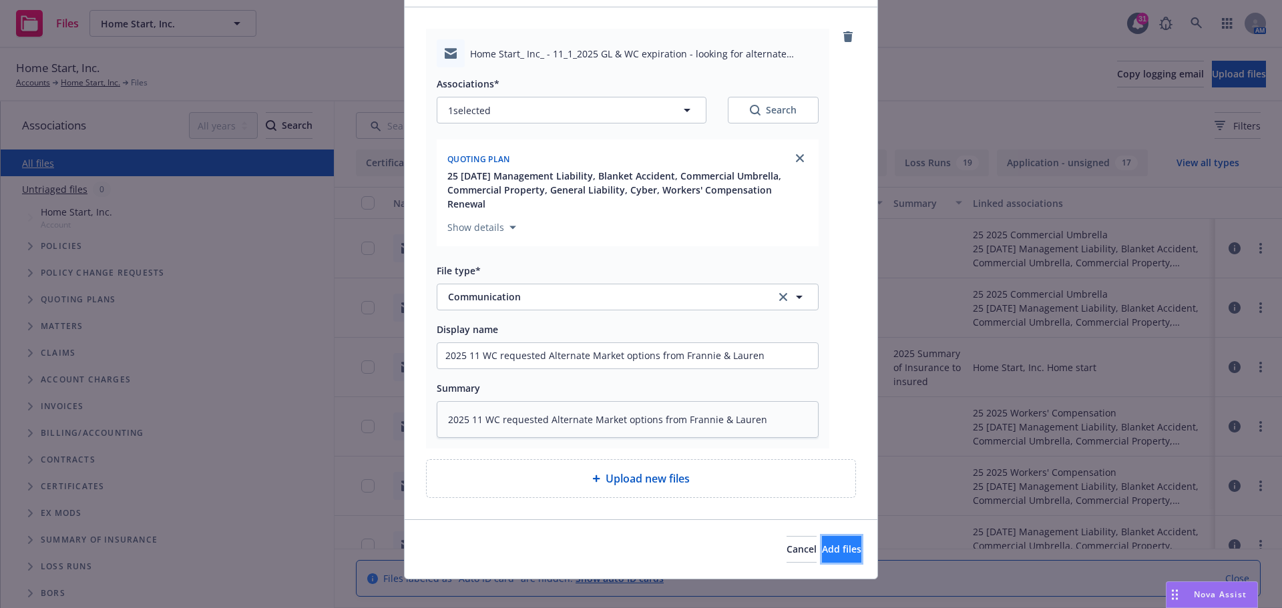
click at [822, 537] on button "Add files" at bounding box center [841, 549] width 39 height 27
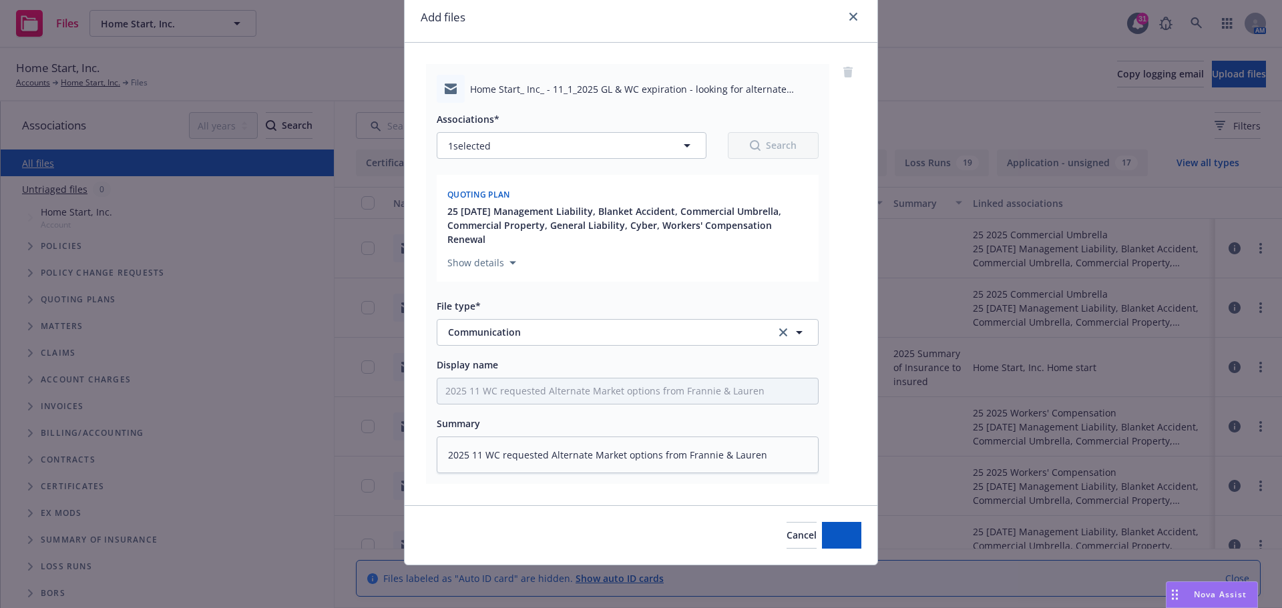
scroll to position [37, 0]
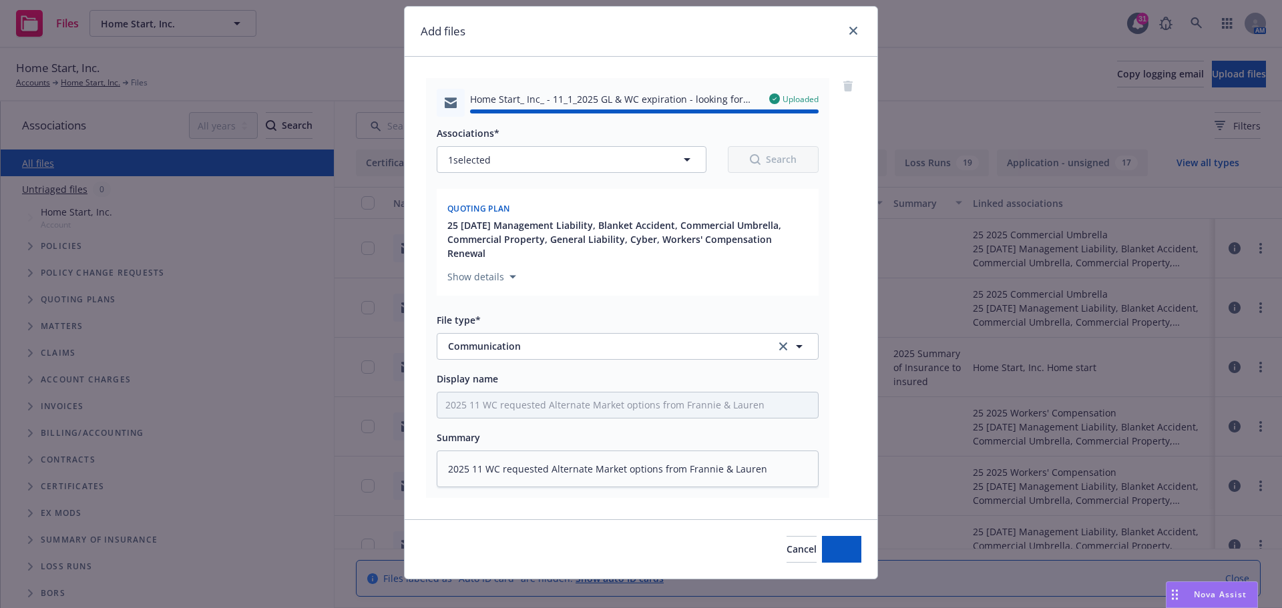
type textarea "x"
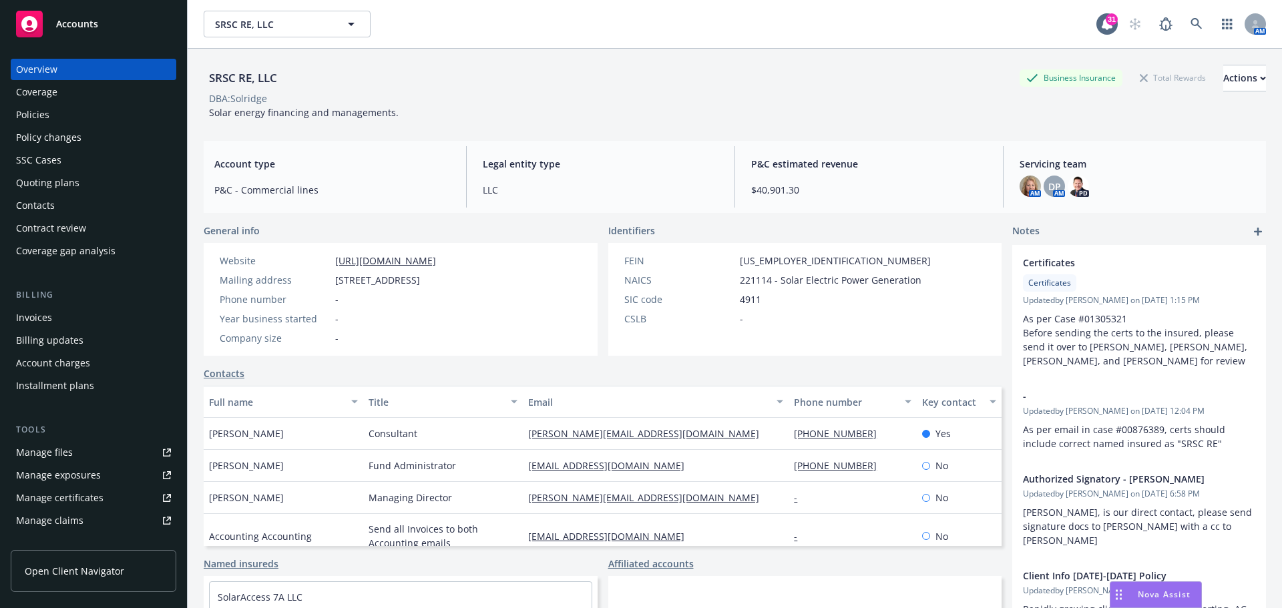
click at [20, 114] on div "Policies" at bounding box center [32, 114] width 33 height 21
